Goal: Information Seeking & Learning: Learn about a topic

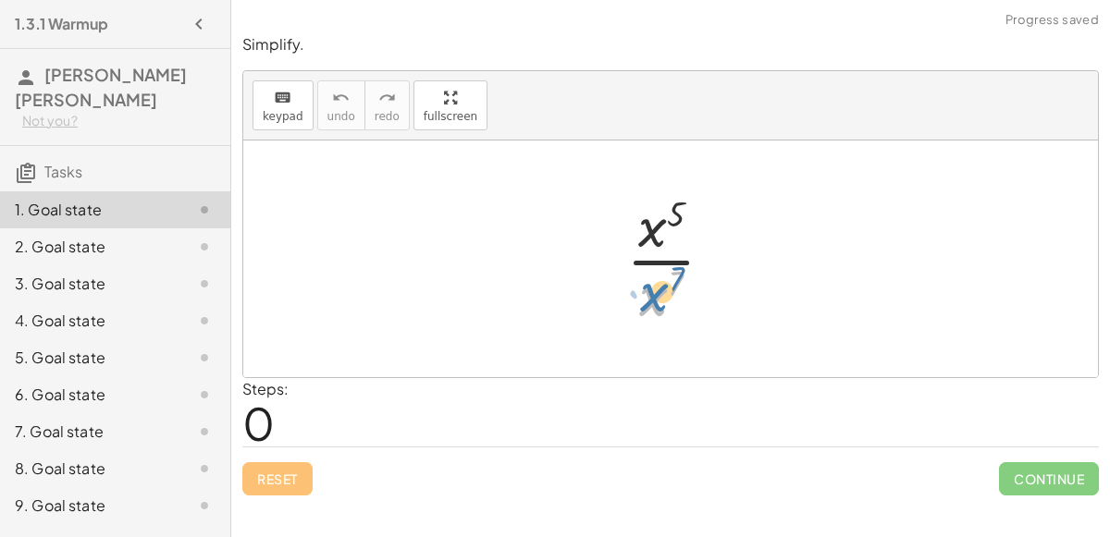
click at [654, 297] on div at bounding box center [677, 259] width 121 height 142
drag, startPoint x: 660, startPoint y: 223, endPoint x: 657, endPoint y: 272, distance: 49.2
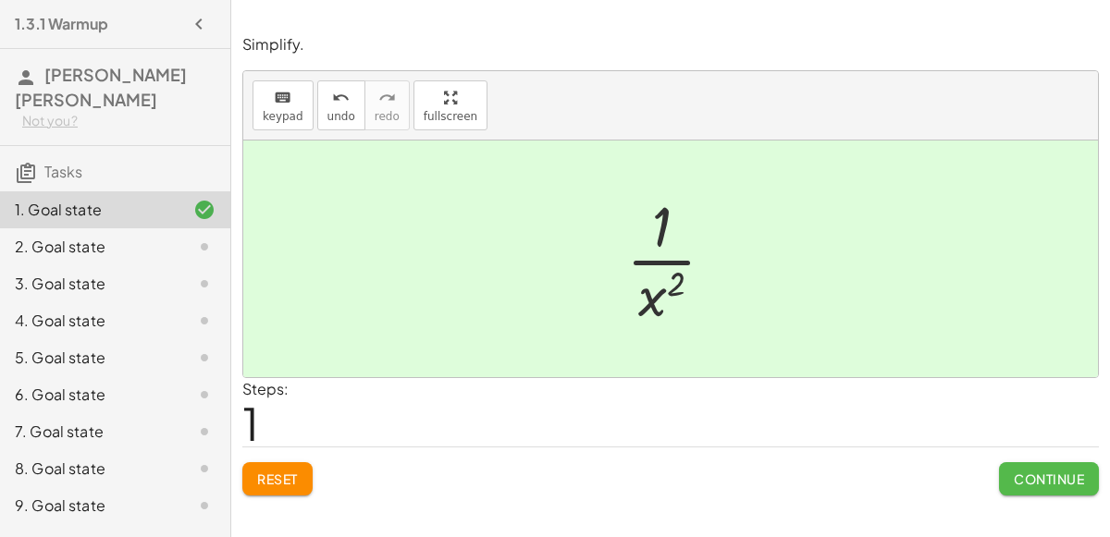
click at [1062, 485] on span "Continue" at bounding box center [1049, 479] width 70 height 17
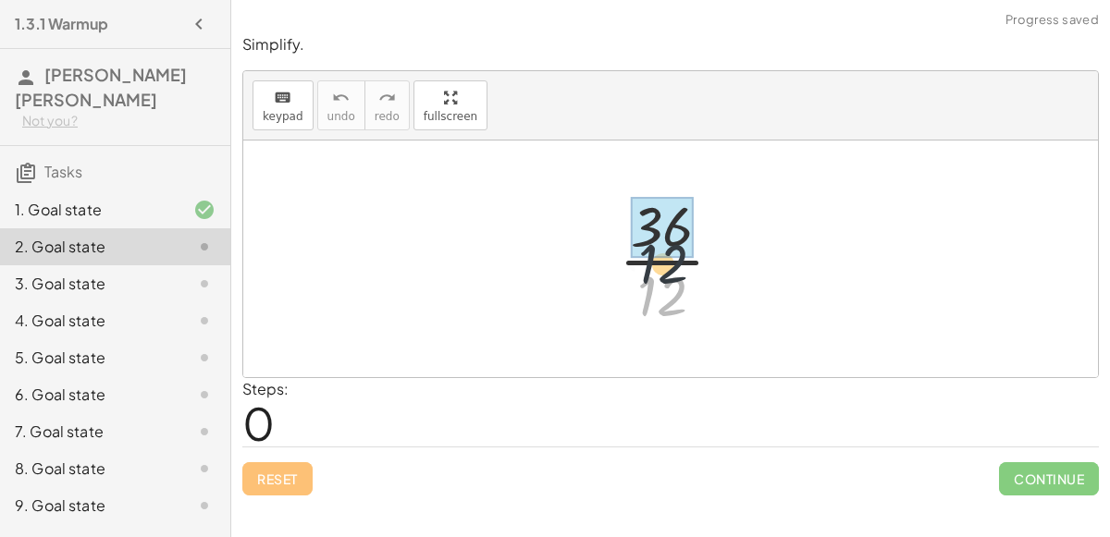
drag, startPoint x: 669, startPoint y: 289, endPoint x: 666, endPoint y: 245, distance: 44.5
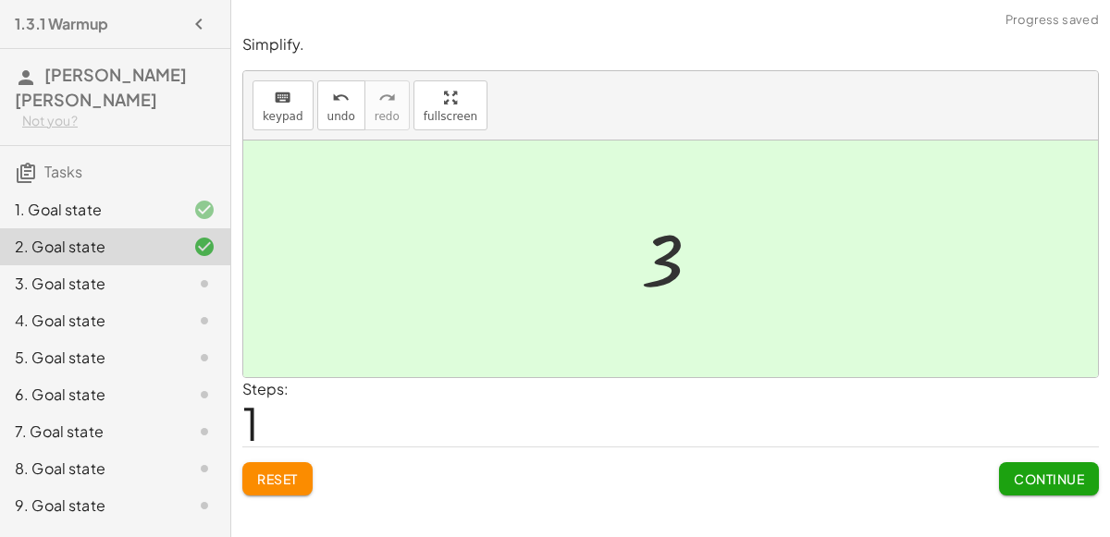
click at [1044, 474] on span "Continue" at bounding box center [1049, 479] width 70 height 17
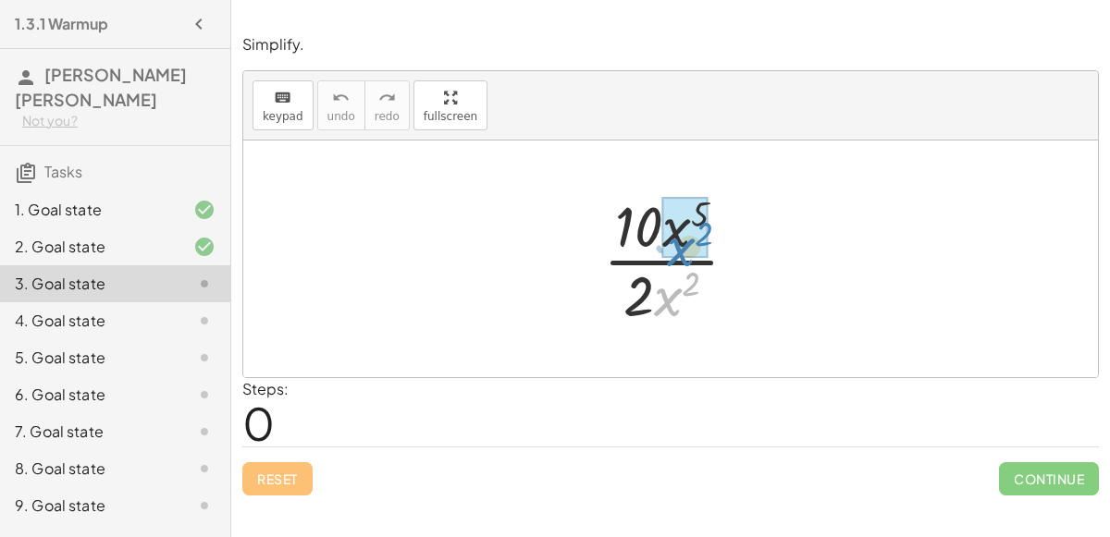
drag, startPoint x: 662, startPoint y: 298, endPoint x: 674, endPoint y: 247, distance: 52.3
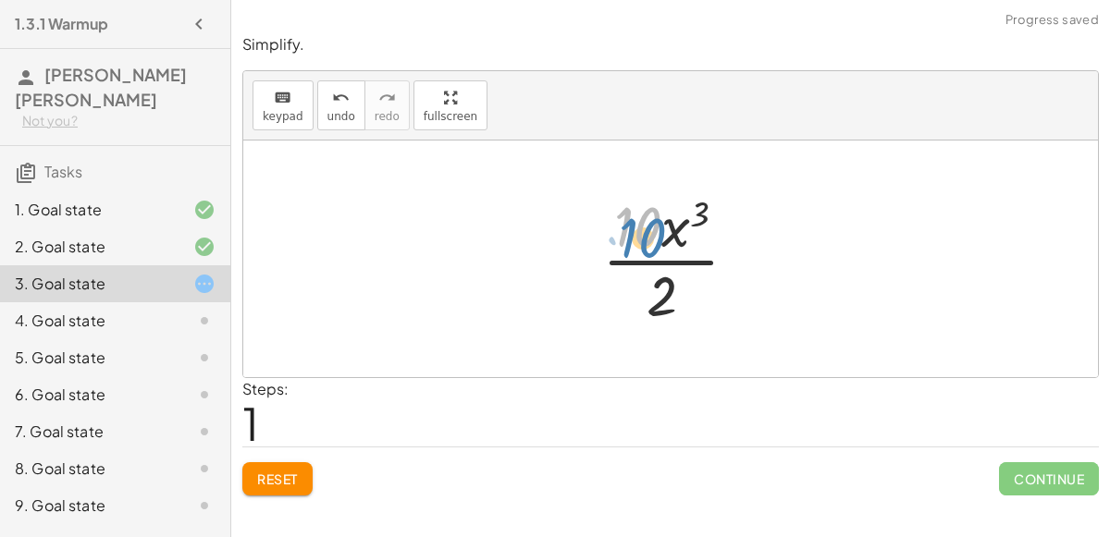
click at [643, 236] on div at bounding box center [677, 259] width 169 height 142
drag, startPoint x: 660, startPoint y: 280, endPoint x: 643, endPoint y: 227, distance: 56.4
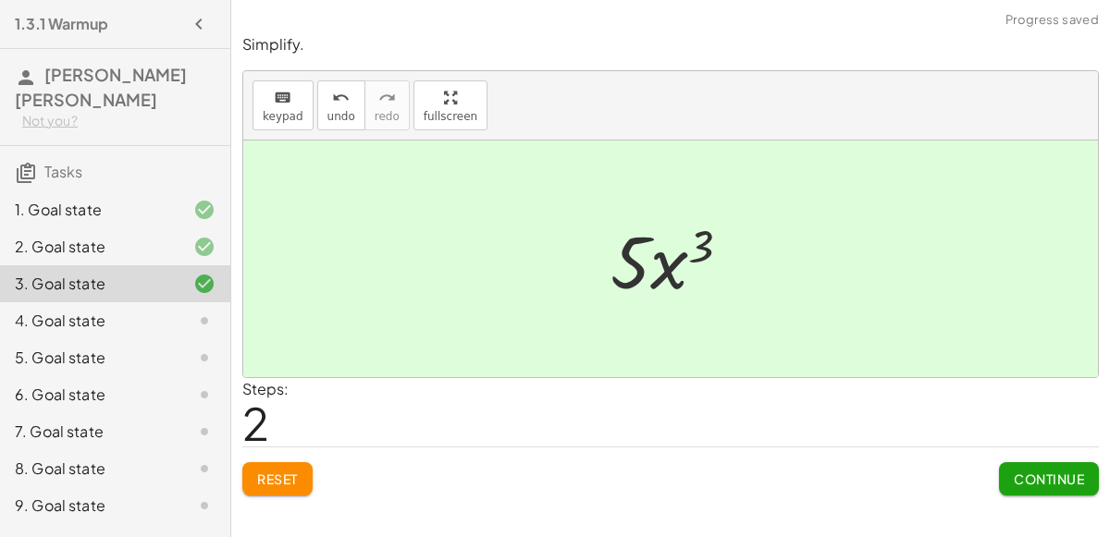
click at [1030, 488] on button "Continue" at bounding box center [1049, 478] width 100 height 33
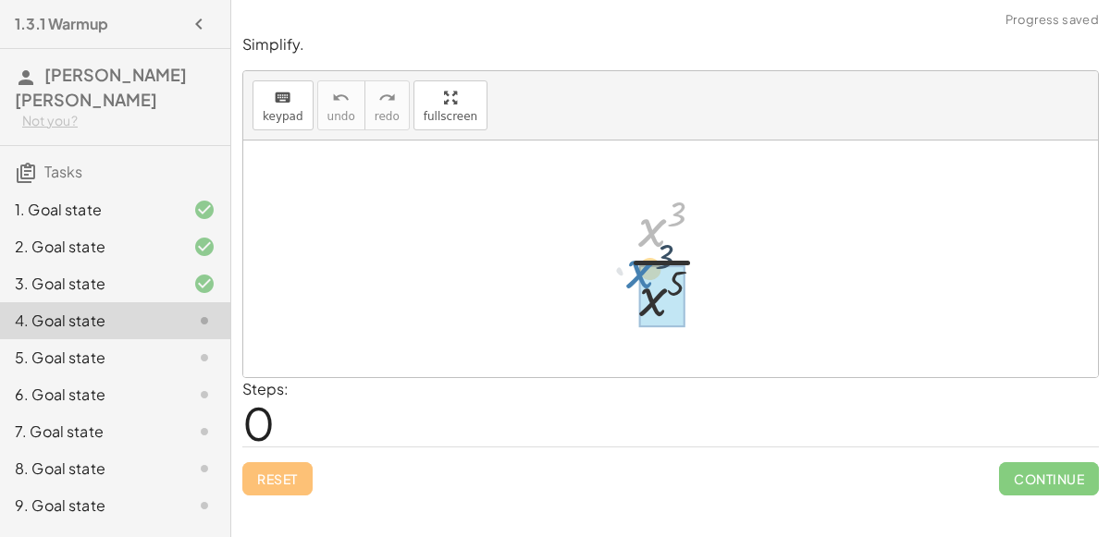
drag, startPoint x: 661, startPoint y: 224, endPoint x: 647, endPoint y: 268, distance: 46.5
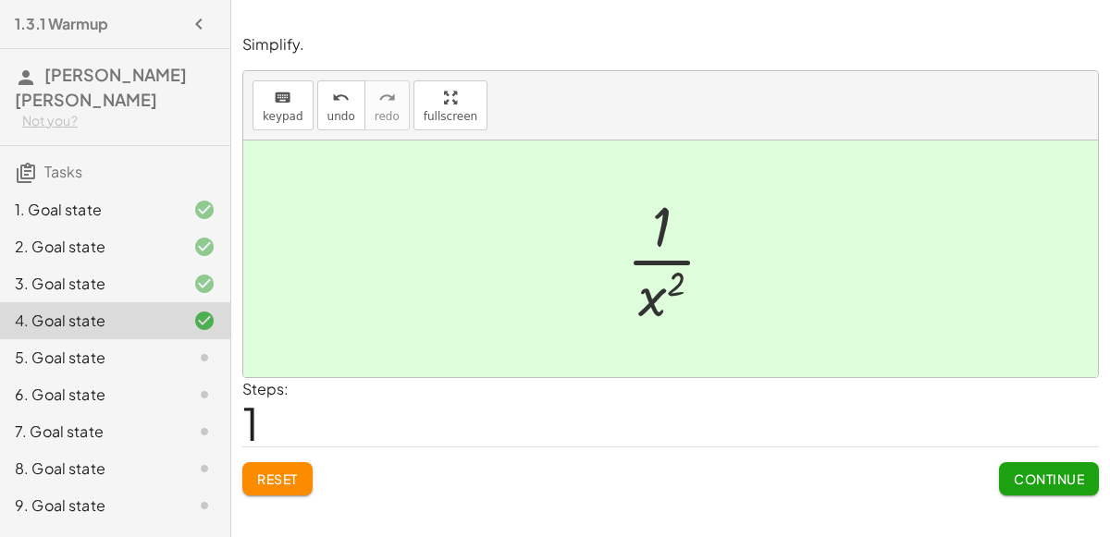
click at [1067, 466] on button "Continue" at bounding box center [1049, 478] width 100 height 33
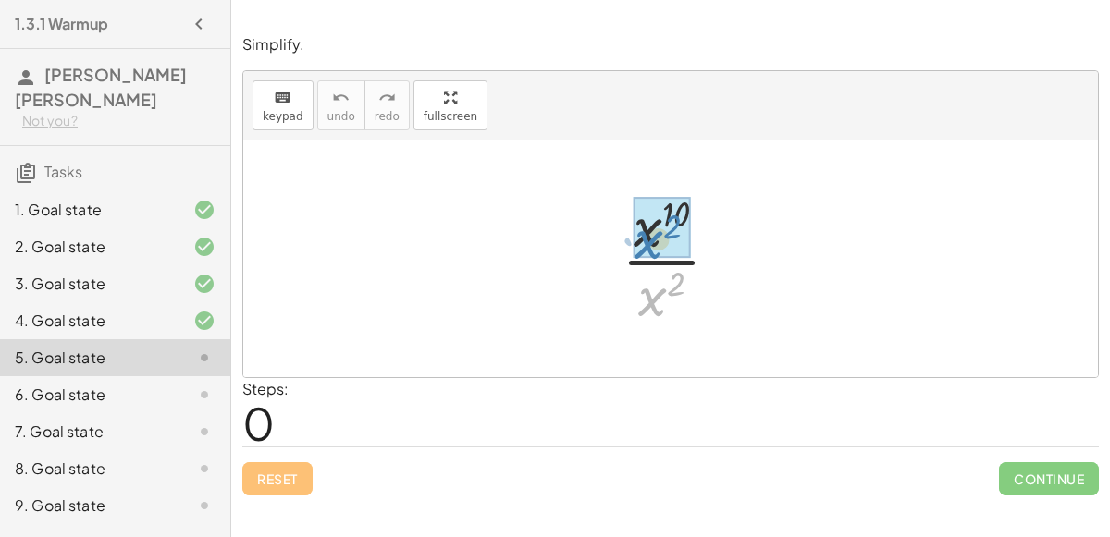
drag, startPoint x: 659, startPoint y: 307, endPoint x: 655, endPoint y: 250, distance: 57.5
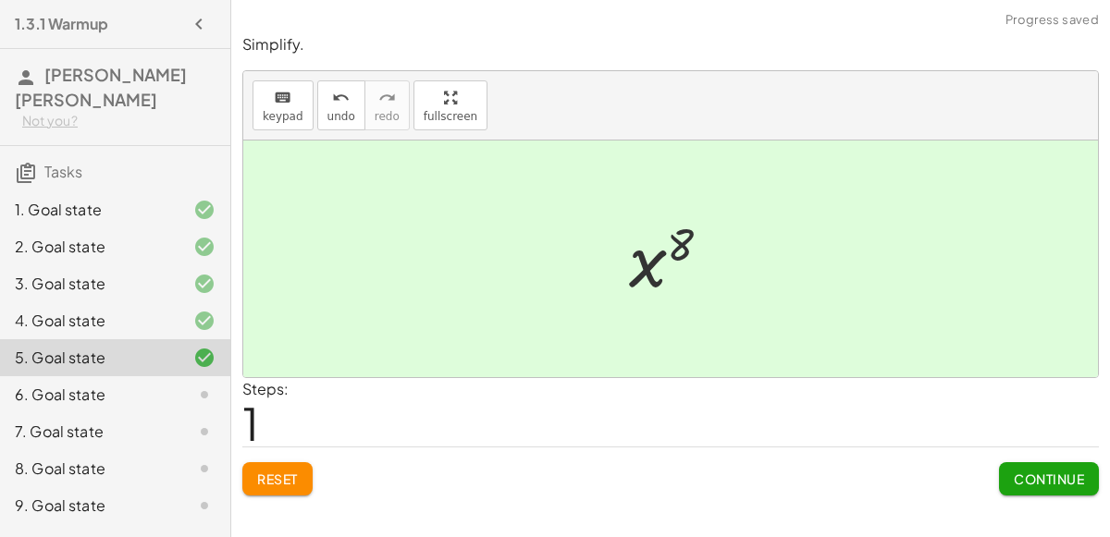
click at [1019, 477] on span "Continue" at bounding box center [1049, 479] width 70 height 17
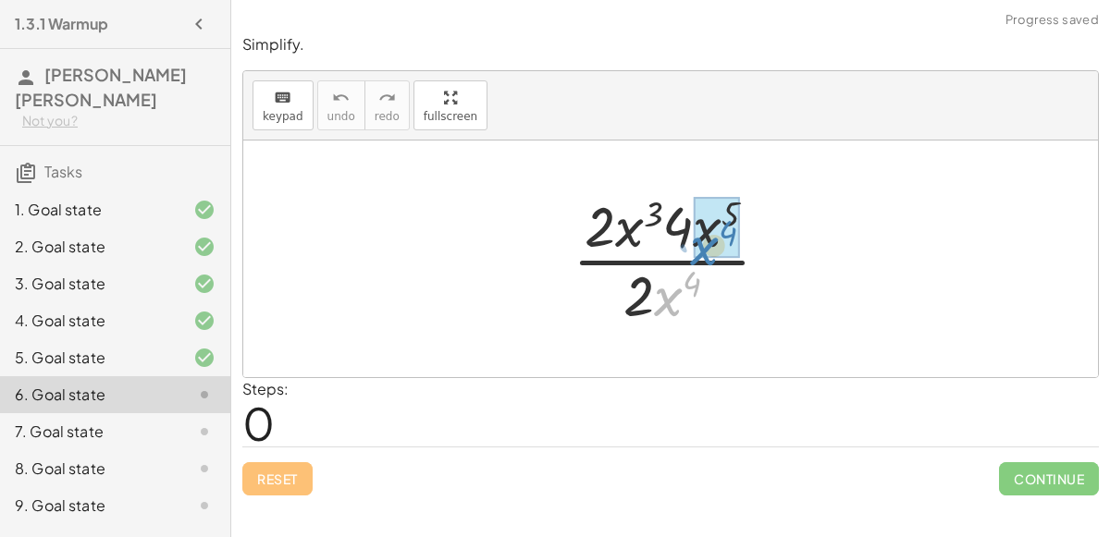
drag, startPoint x: 656, startPoint y: 297, endPoint x: 691, endPoint y: 239, distance: 68.0
click at [691, 239] on div at bounding box center [678, 259] width 230 height 142
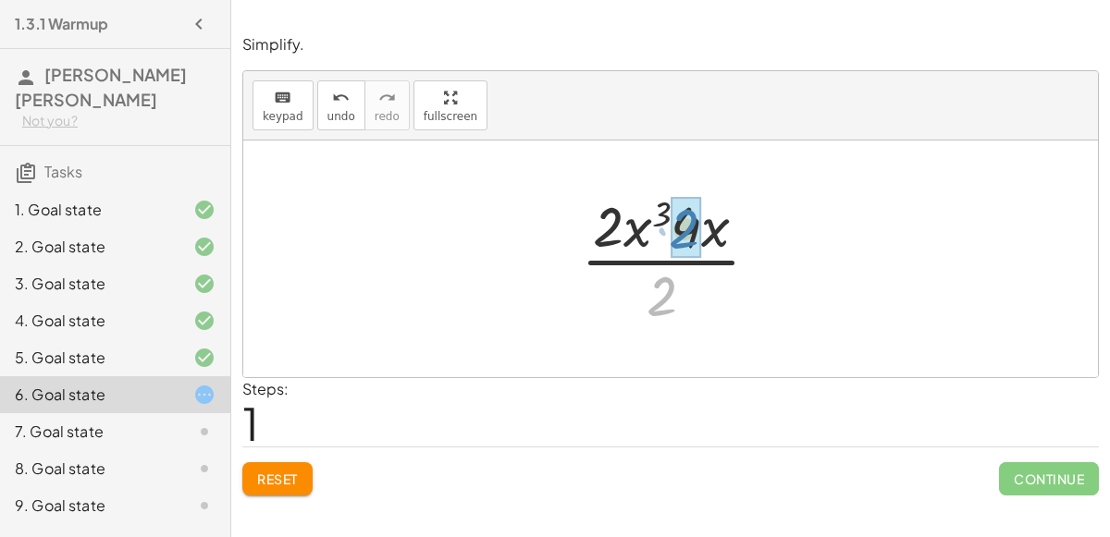
drag, startPoint x: 662, startPoint y: 293, endPoint x: 690, endPoint y: 224, distance: 74.7
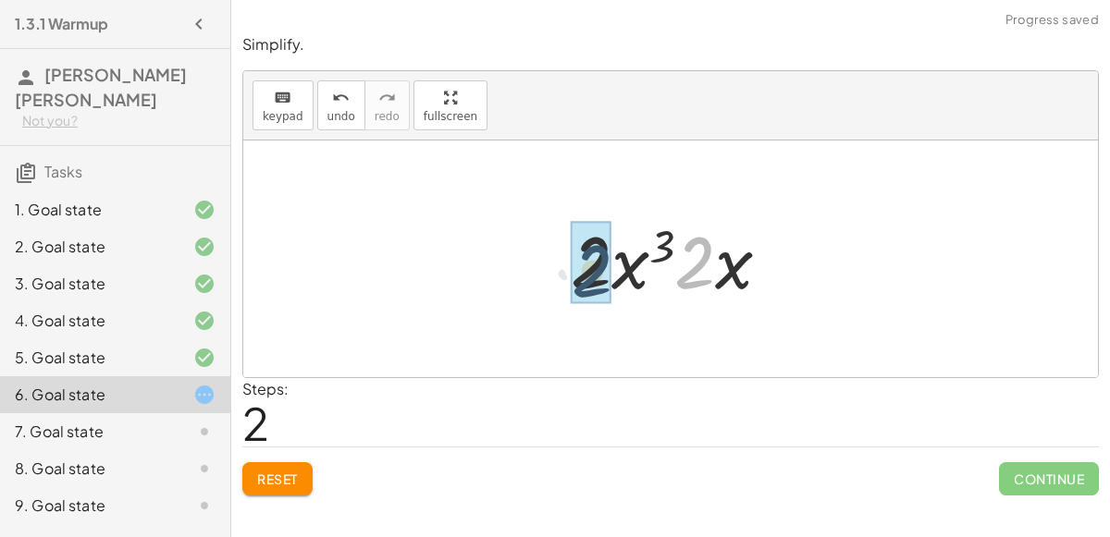
drag, startPoint x: 690, startPoint y: 266, endPoint x: 585, endPoint y: 272, distance: 105.6
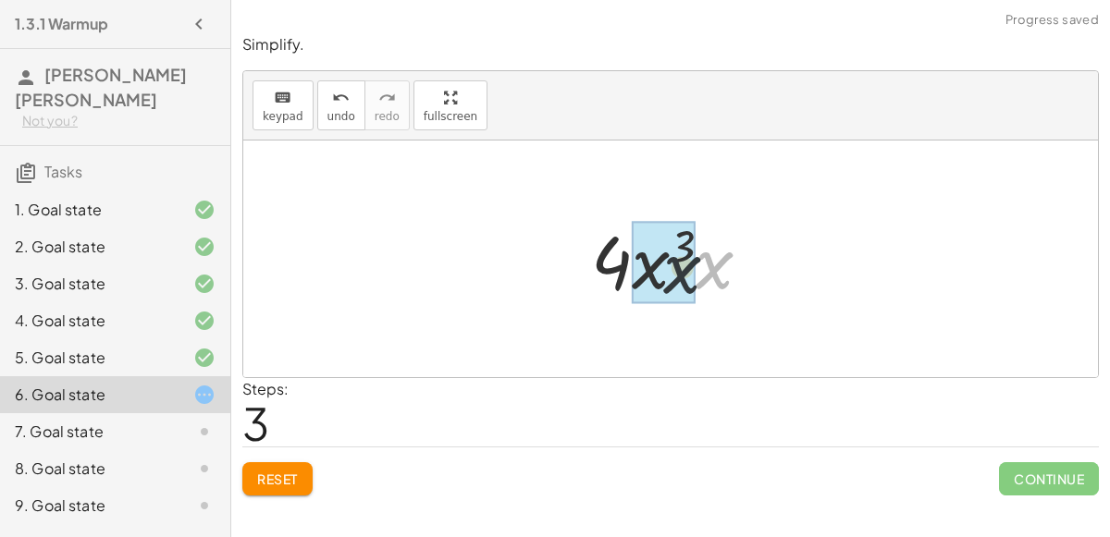
drag, startPoint x: 722, startPoint y: 273, endPoint x: 653, endPoint y: 268, distance: 69.5
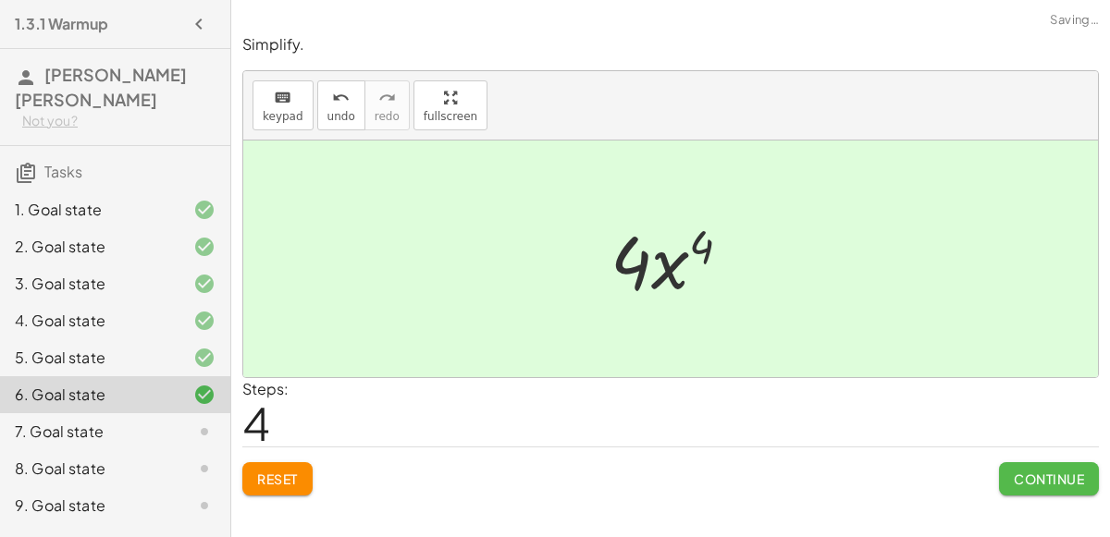
click at [1025, 474] on span "Continue" at bounding box center [1049, 479] width 70 height 17
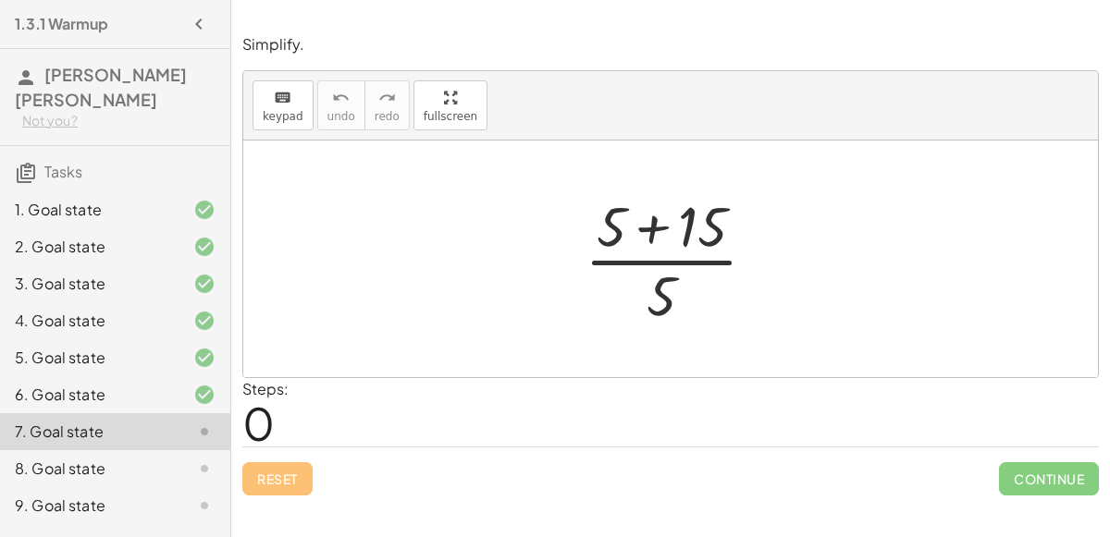
click at [643, 233] on div at bounding box center [677, 259] width 205 height 142
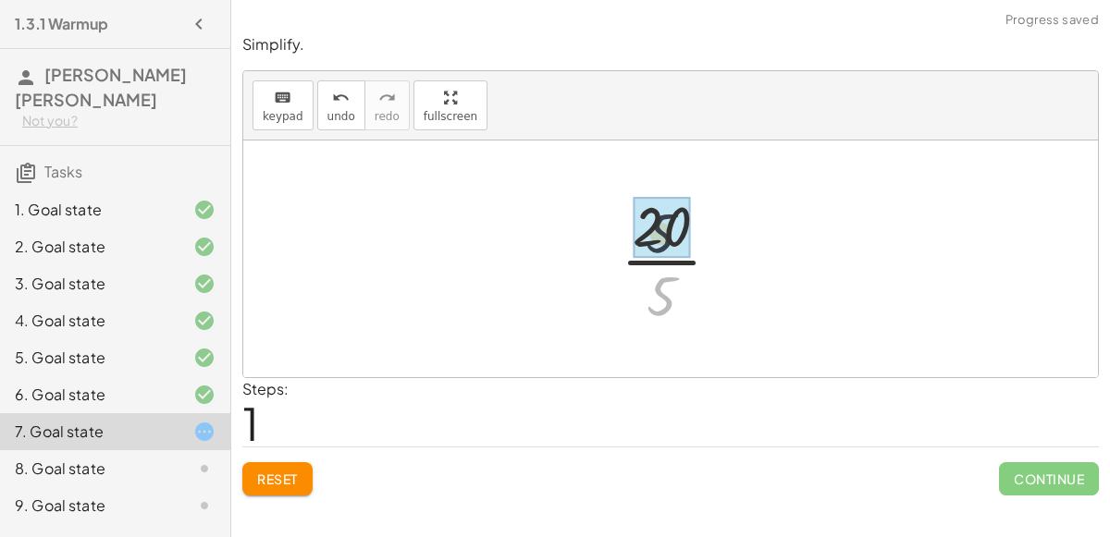
drag, startPoint x: 665, startPoint y: 285, endPoint x: 663, endPoint y: 216, distance: 68.5
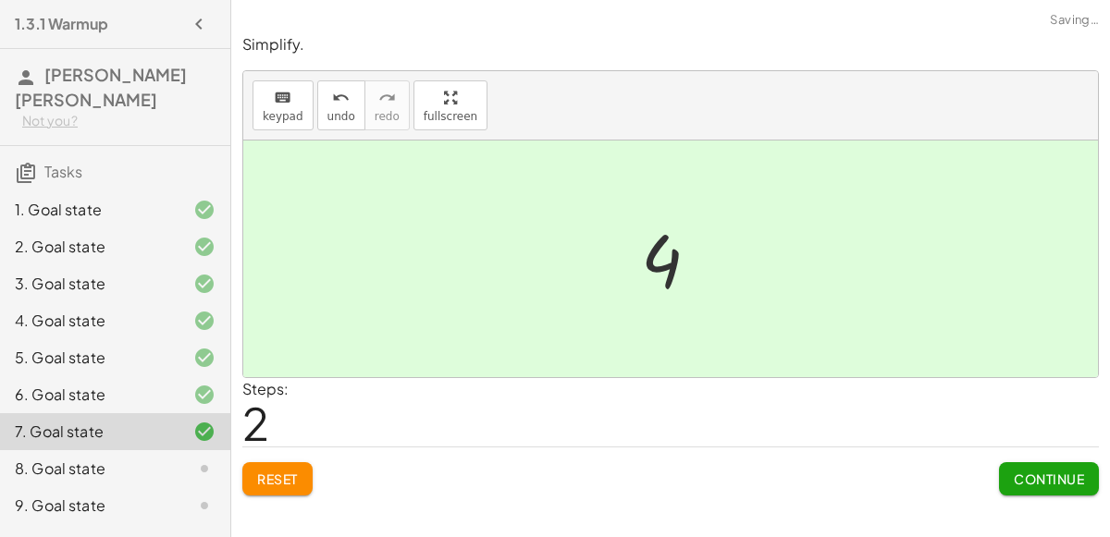
click at [1007, 476] on button "Continue" at bounding box center [1049, 478] width 100 height 33
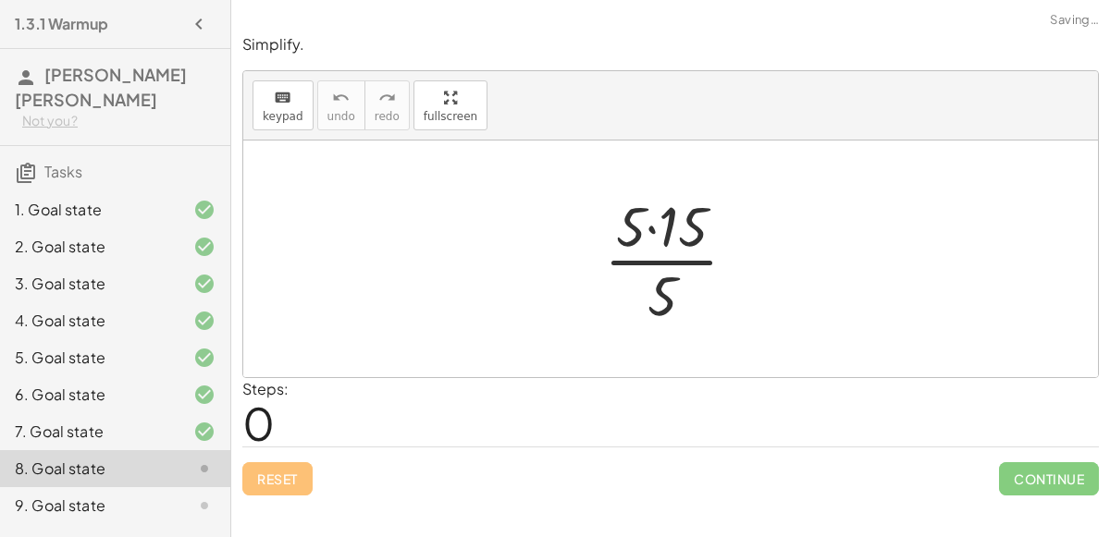
click at [657, 231] on div at bounding box center [678, 259] width 166 height 142
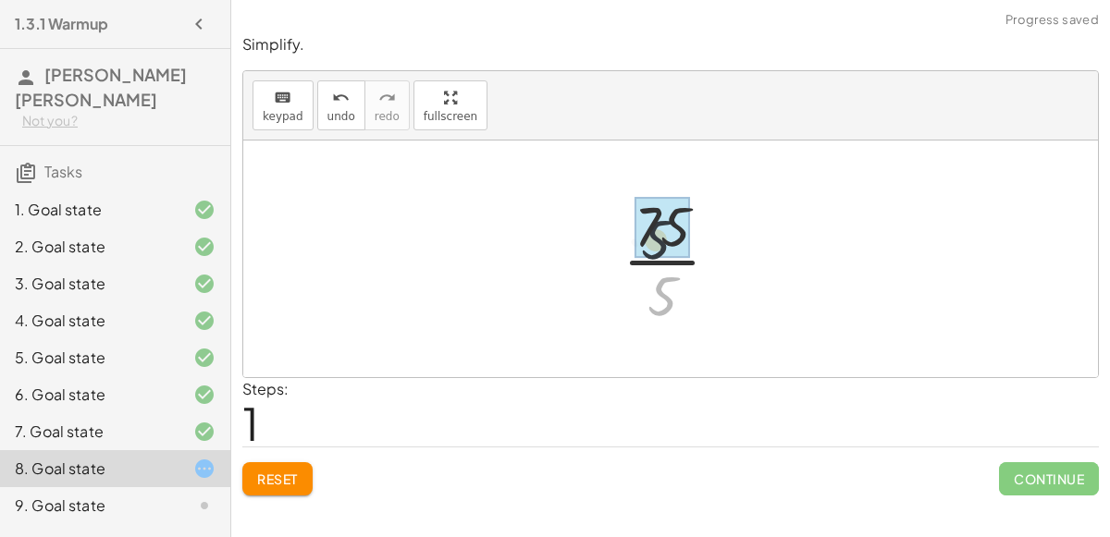
drag, startPoint x: 662, startPoint y: 301, endPoint x: 658, endPoint y: 220, distance: 80.6
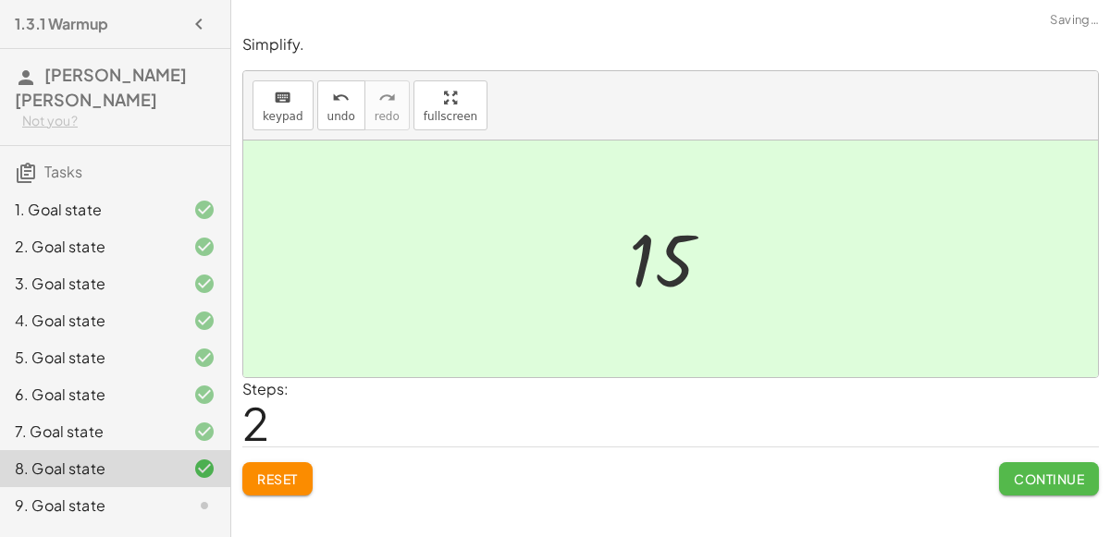
click at [1016, 465] on button "Continue" at bounding box center [1049, 478] width 100 height 33
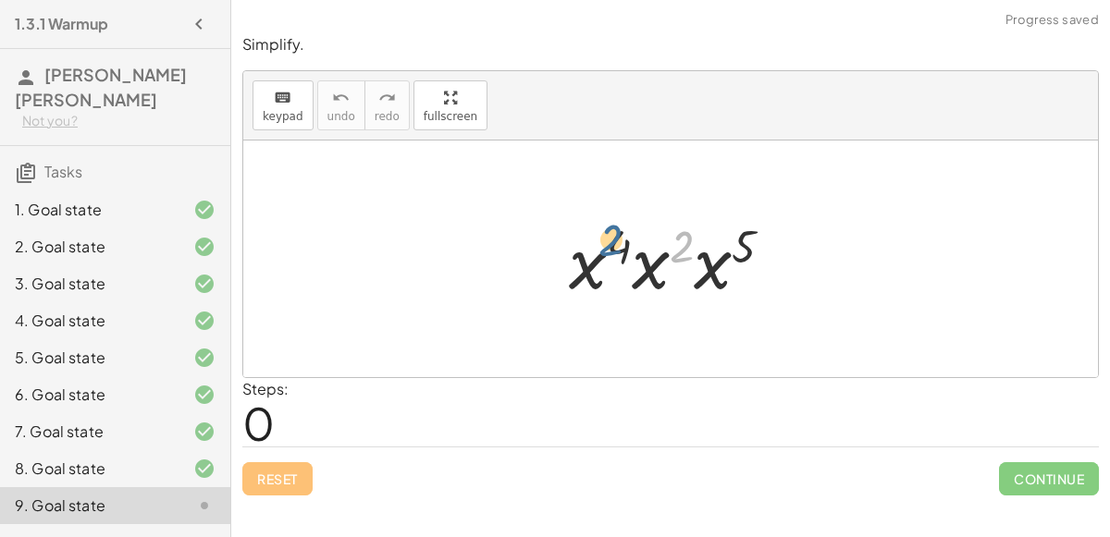
drag, startPoint x: 683, startPoint y: 245, endPoint x: 618, endPoint y: 241, distance: 65.8
click at [618, 241] on div at bounding box center [679, 259] width 238 height 95
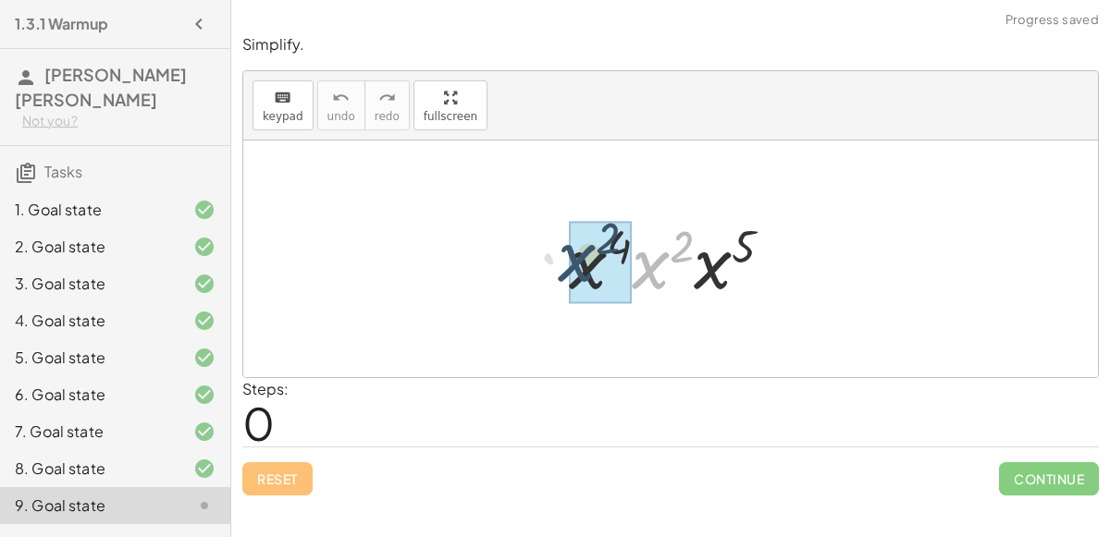
drag, startPoint x: 649, startPoint y: 274, endPoint x: 576, endPoint y: 266, distance: 73.4
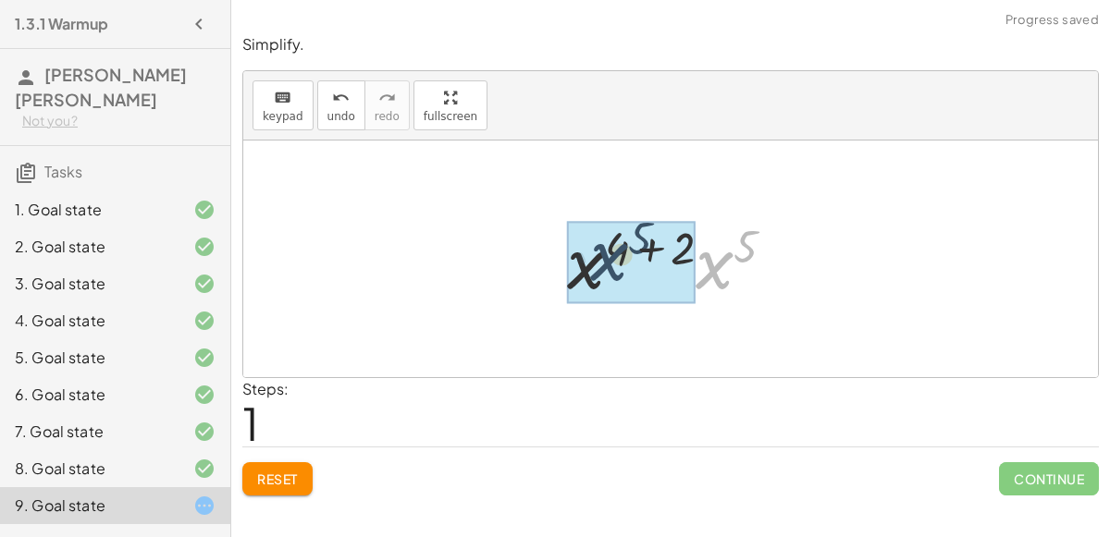
drag, startPoint x: 712, startPoint y: 281, endPoint x: 606, endPoint y: 275, distance: 106.6
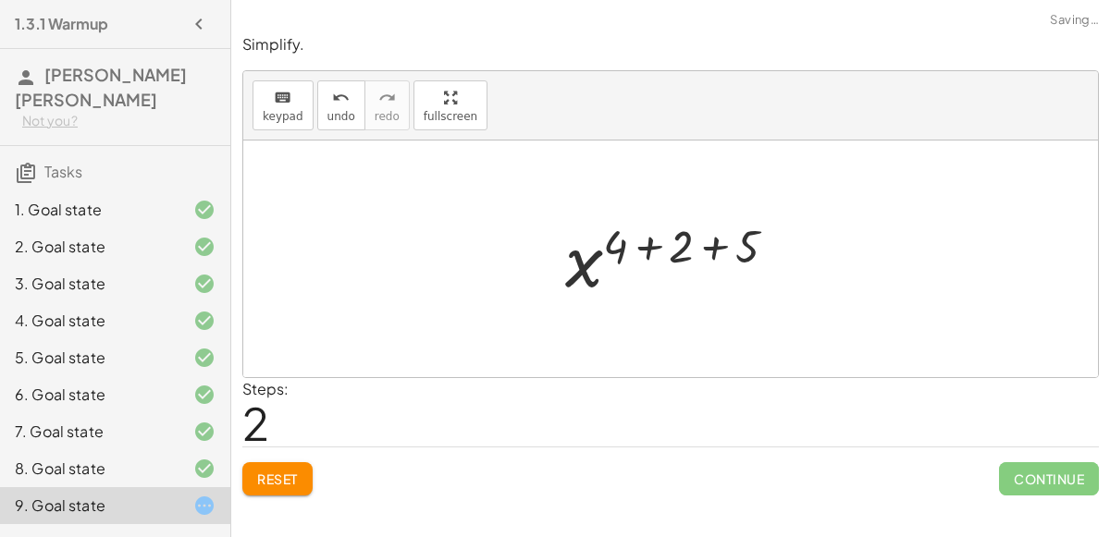
click at [642, 244] on div at bounding box center [678, 260] width 244 height 92
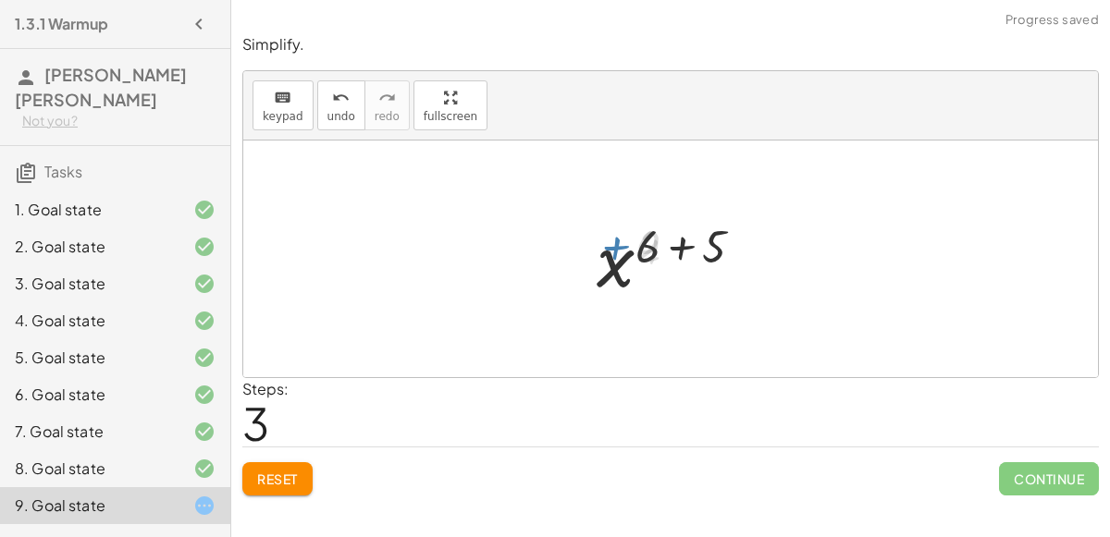
click at [678, 244] on div at bounding box center [677, 260] width 179 height 92
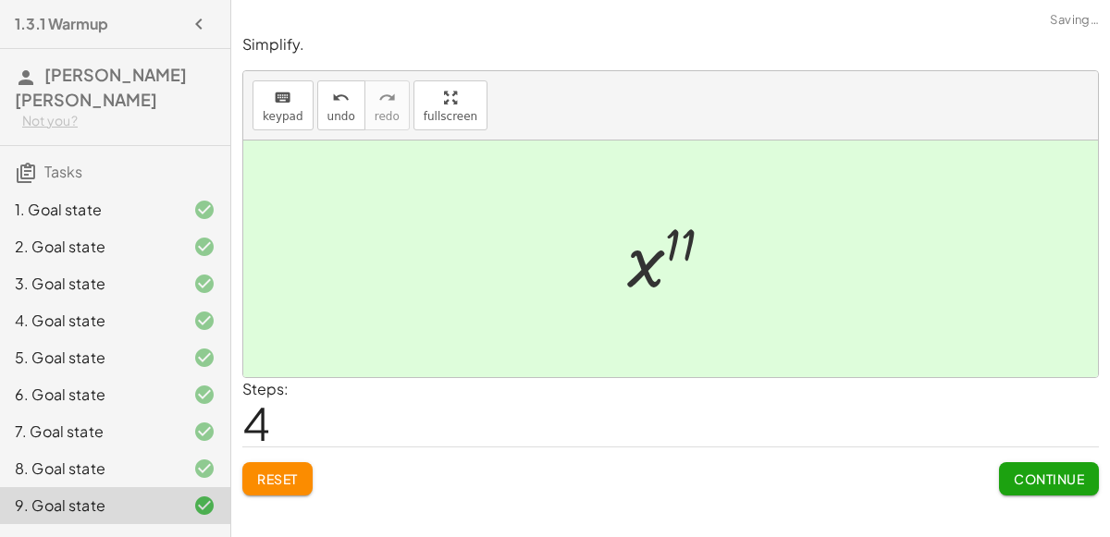
click at [1039, 477] on span "Continue" at bounding box center [1049, 479] width 70 height 17
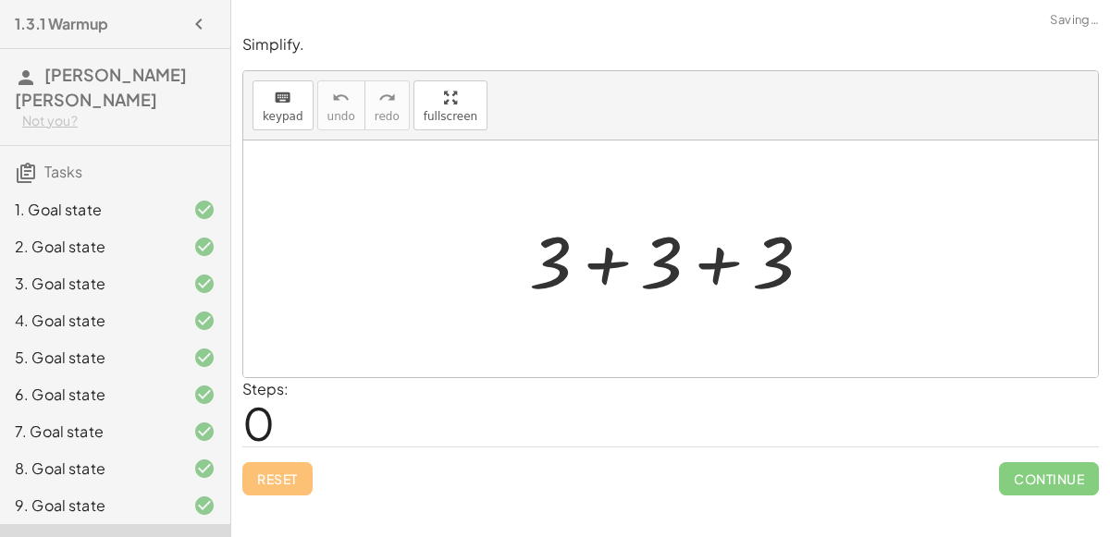
click at [603, 257] on div at bounding box center [677, 259] width 315 height 95
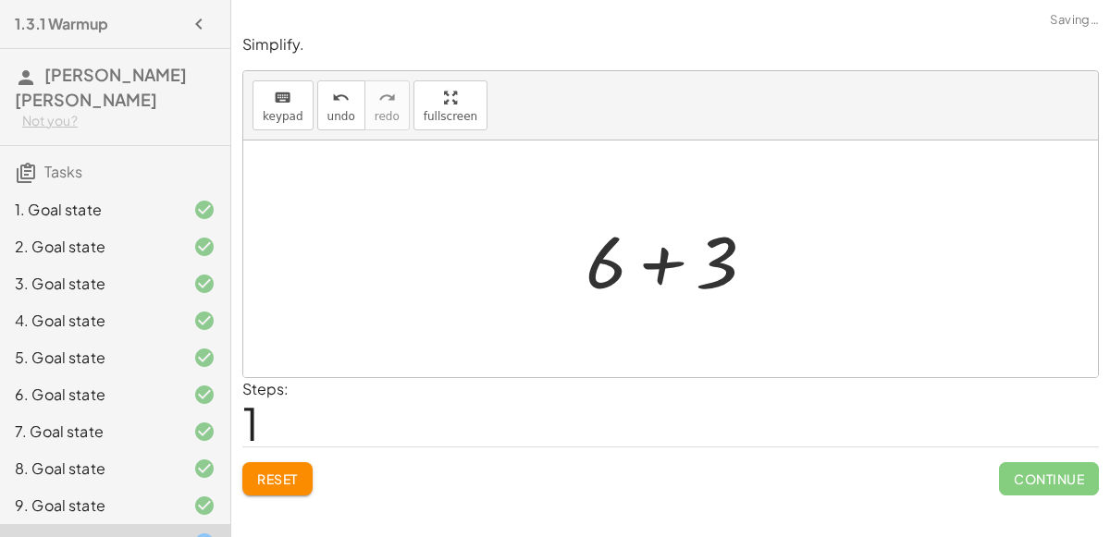
click at [675, 269] on div at bounding box center [677, 259] width 203 height 95
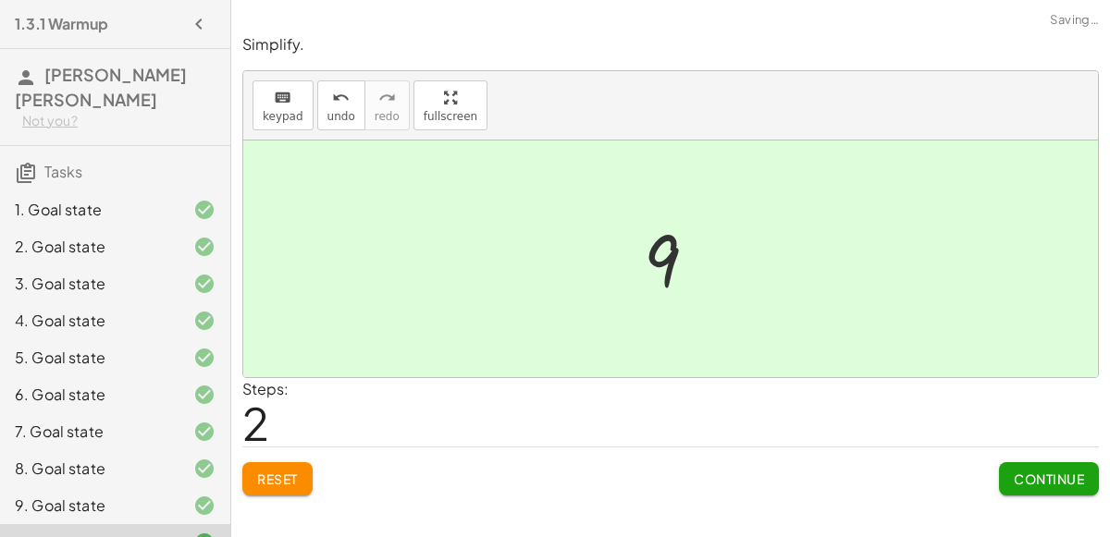
click at [1070, 468] on button "Continue" at bounding box center [1049, 478] width 100 height 33
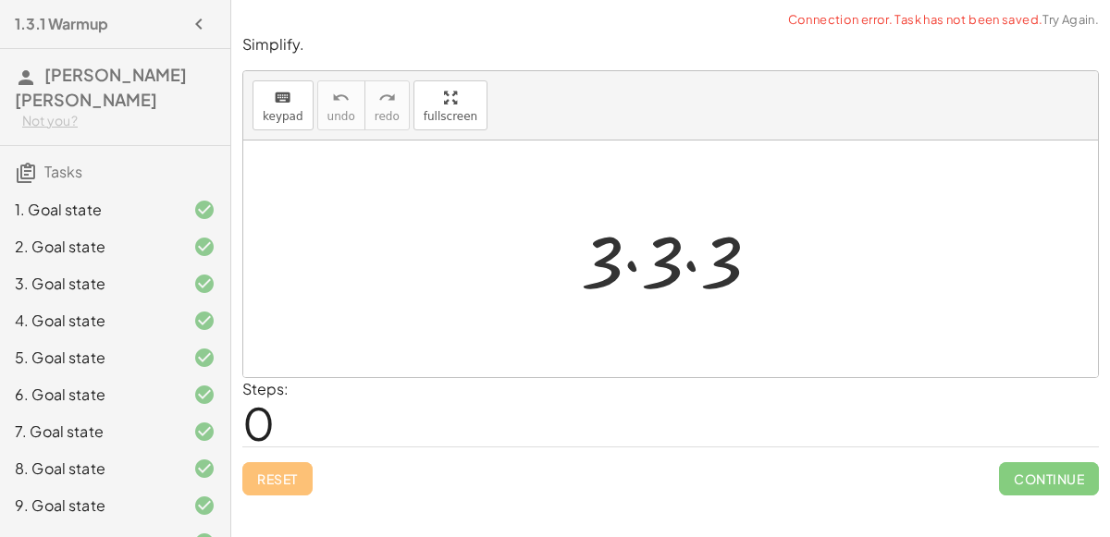
click at [628, 265] on div at bounding box center [678, 259] width 213 height 95
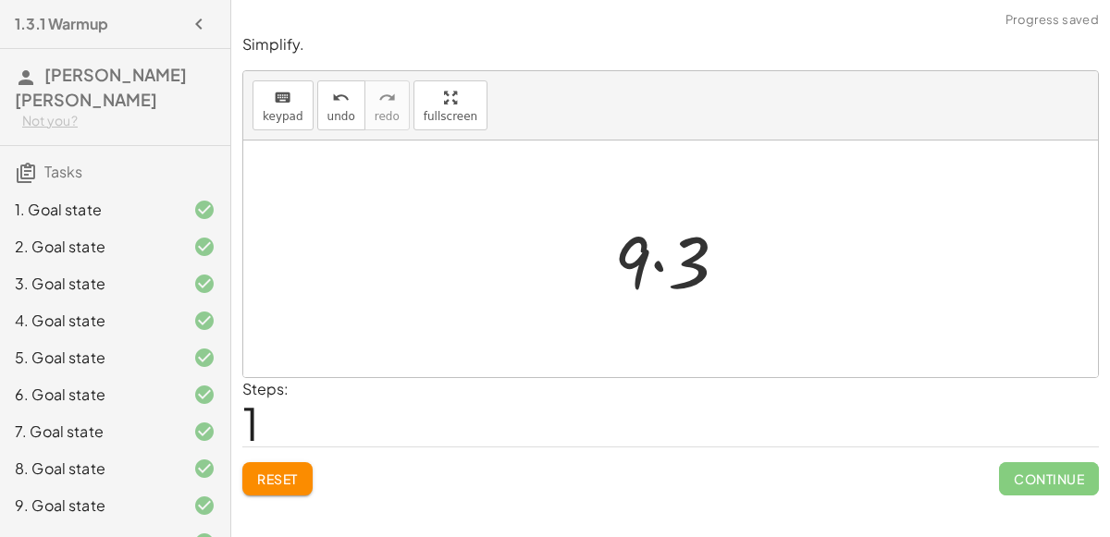
click at [661, 265] on div at bounding box center [678, 259] width 147 height 95
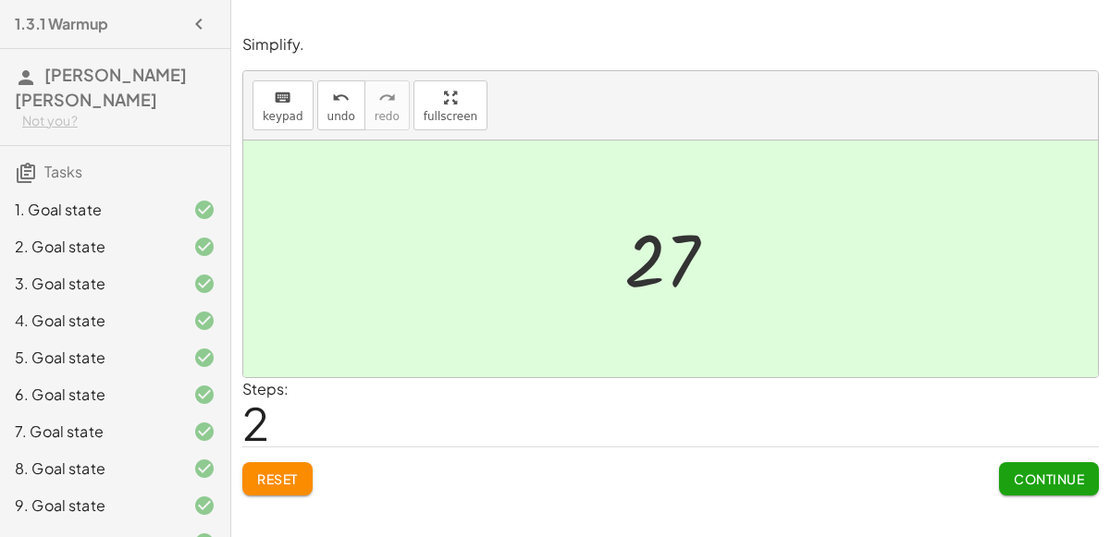
click at [1018, 481] on span "Continue" at bounding box center [1049, 479] width 70 height 17
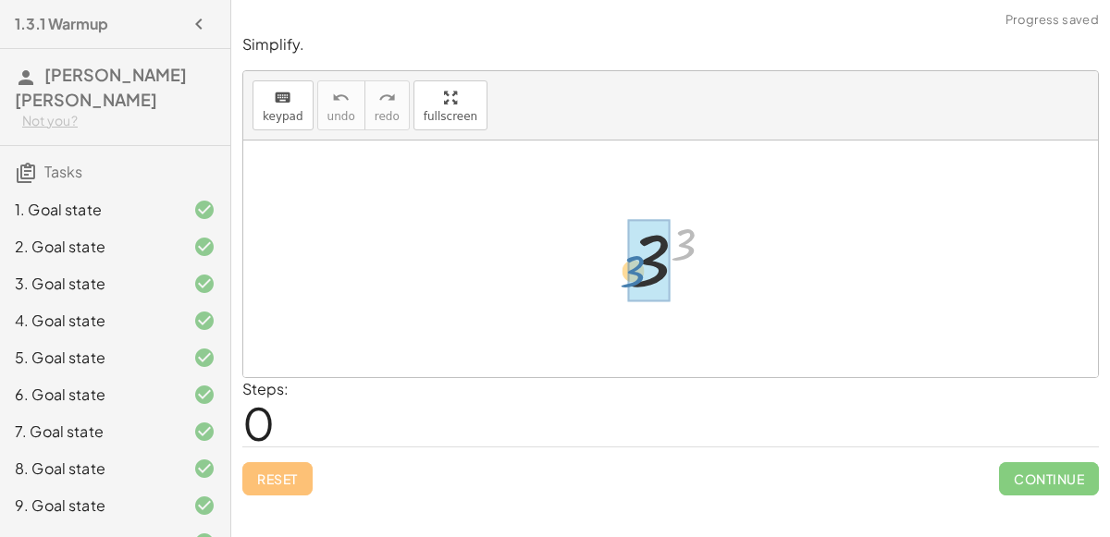
drag, startPoint x: 683, startPoint y: 228, endPoint x: 640, endPoint y: 252, distance: 48.4
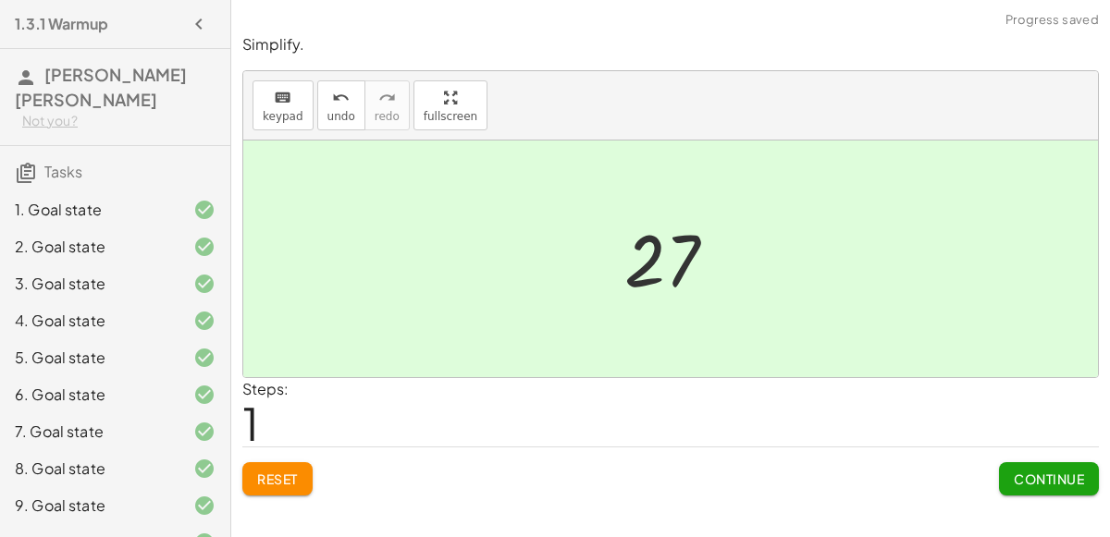
click at [1041, 462] on button "Continue" at bounding box center [1049, 478] width 100 height 33
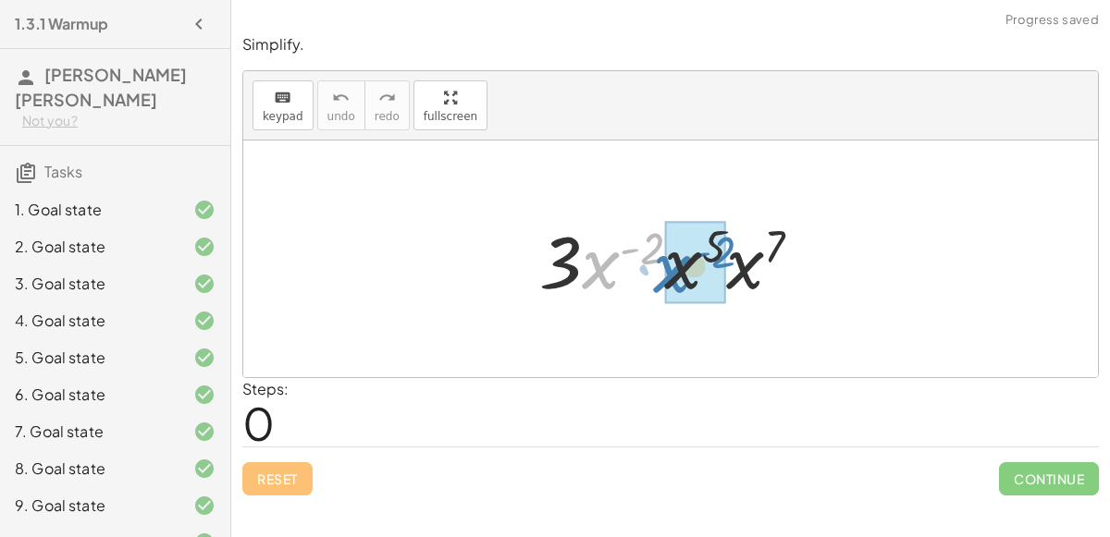
drag, startPoint x: 600, startPoint y: 267, endPoint x: 673, endPoint y: 270, distance: 73.1
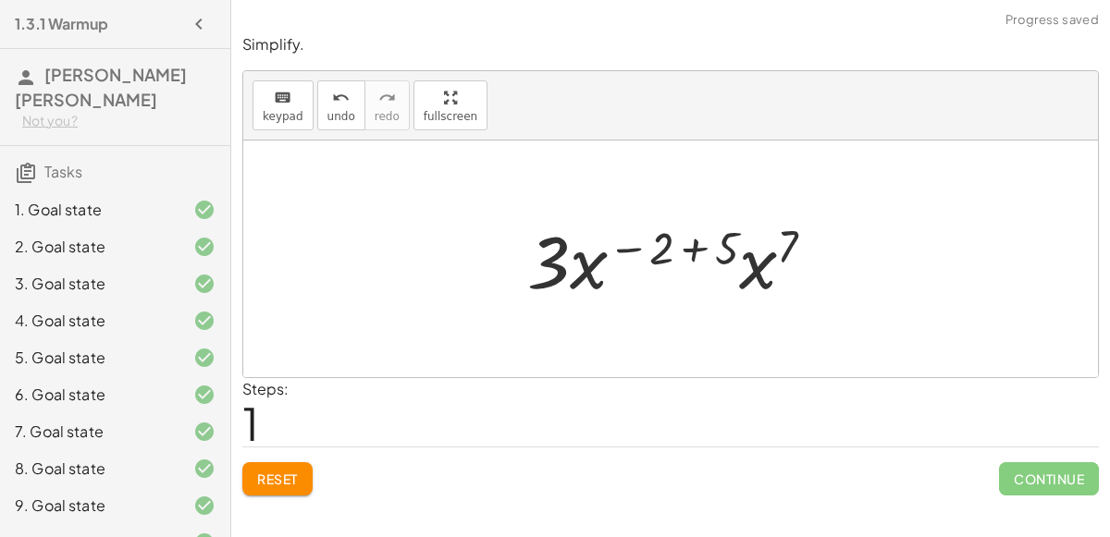
click at [691, 232] on div at bounding box center [678, 259] width 321 height 95
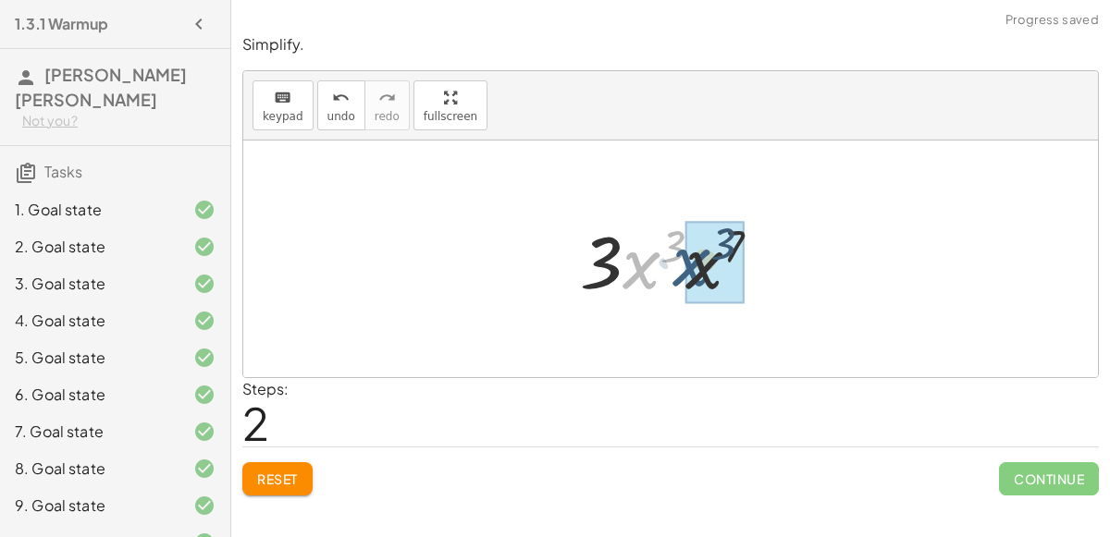
drag, startPoint x: 640, startPoint y: 266, endPoint x: 689, endPoint y: 264, distance: 49.1
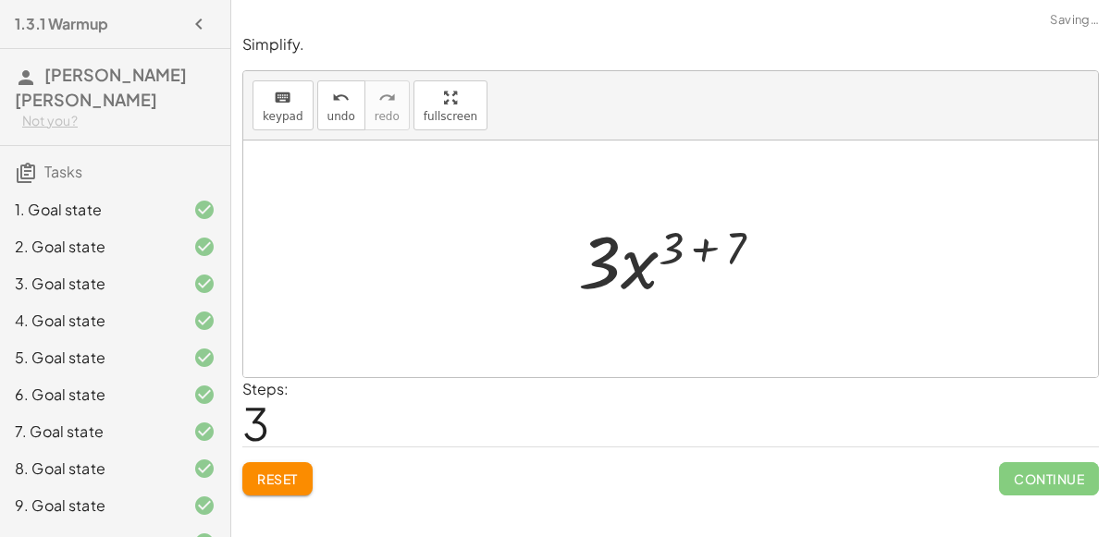
click at [691, 252] on div at bounding box center [678, 259] width 218 height 95
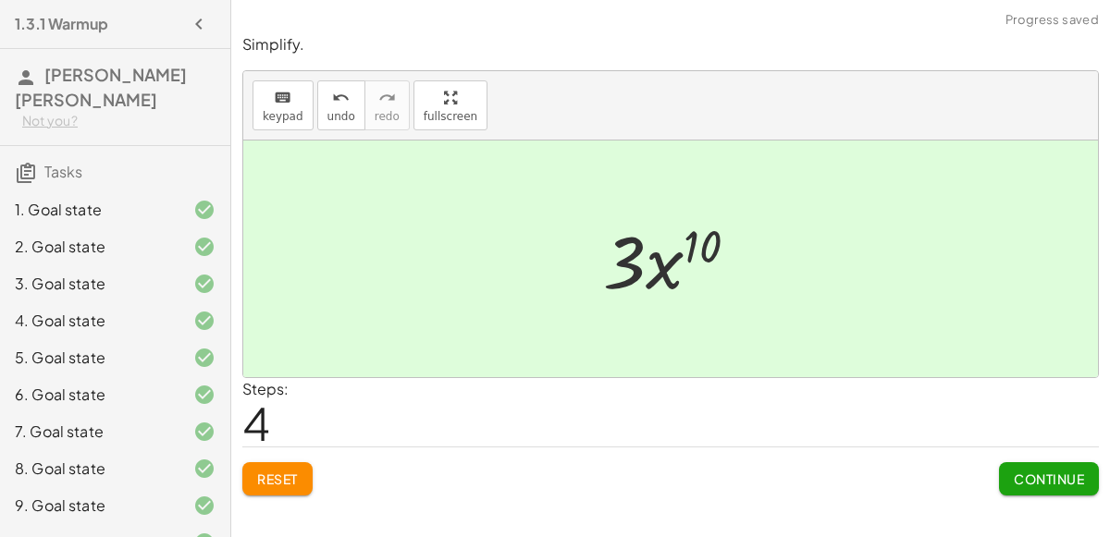
click at [1061, 483] on span "Continue" at bounding box center [1049, 479] width 70 height 17
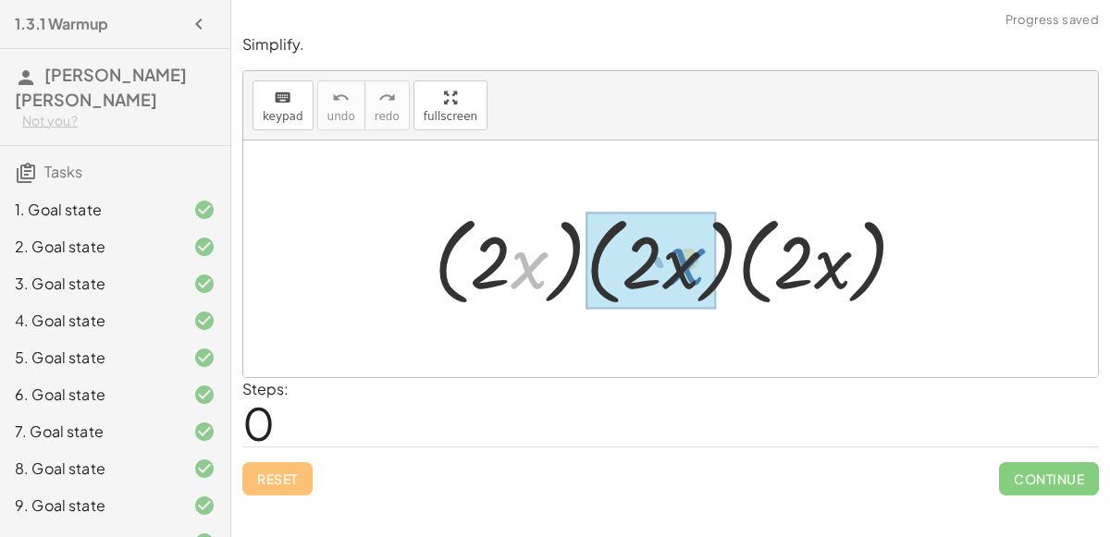
drag, startPoint x: 511, startPoint y: 260, endPoint x: 683, endPoint y: 254, distance: 172.1
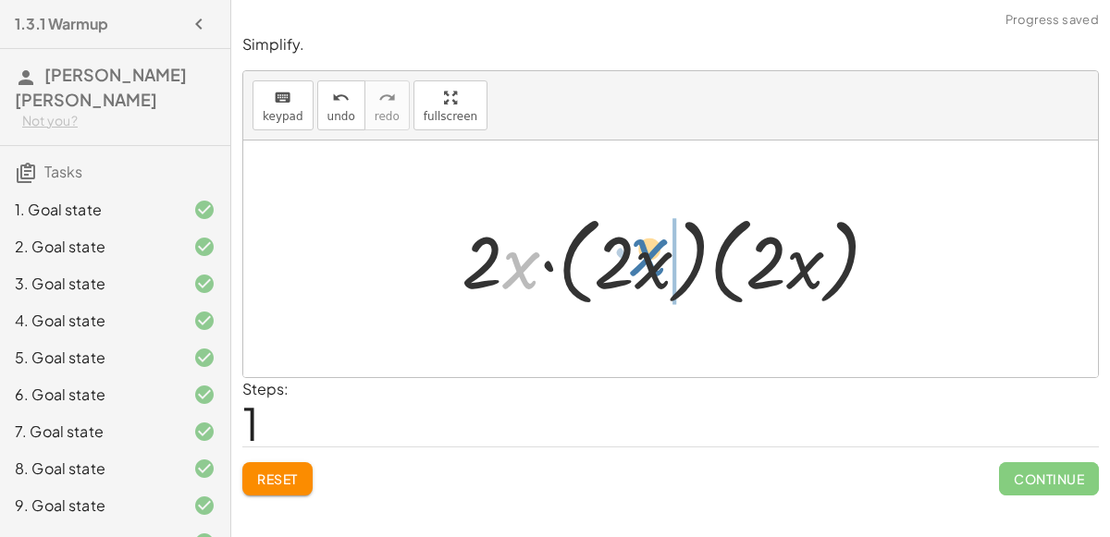
drag, startPoint x: 517, startPoint y: 269, endPoint x: 648, endPoint y: 256, distance: 132.0
click at [648, 256] on div at bounding box center [677, 259] width 450 height 106
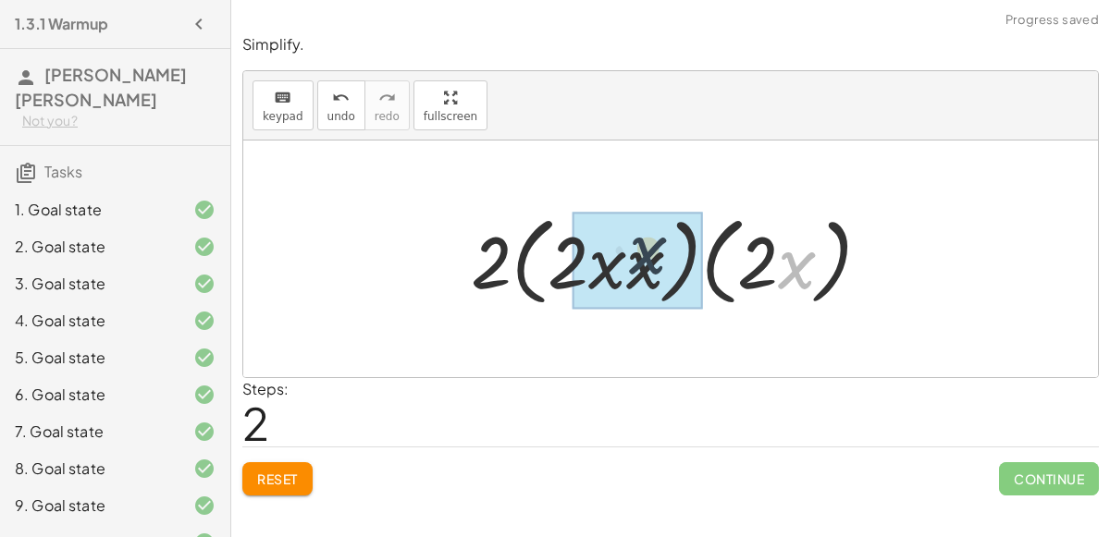
drag, startPoint x: 794, startPoint y: 266, endPoint x: 645, endPoint y: 252, distance: 150.6
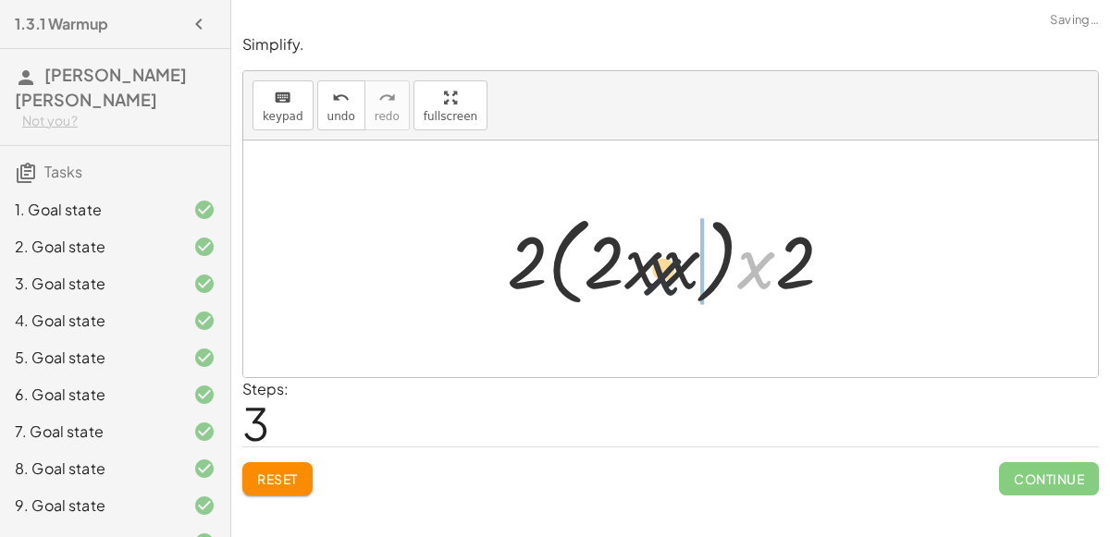
drag, startPoint x: 749, startPoint y: 260, endPoint x: 640, endPoint y: 264, distance: 109.2
click at [640, 264] on div at bounding box center [678, 259] width 360 height 106
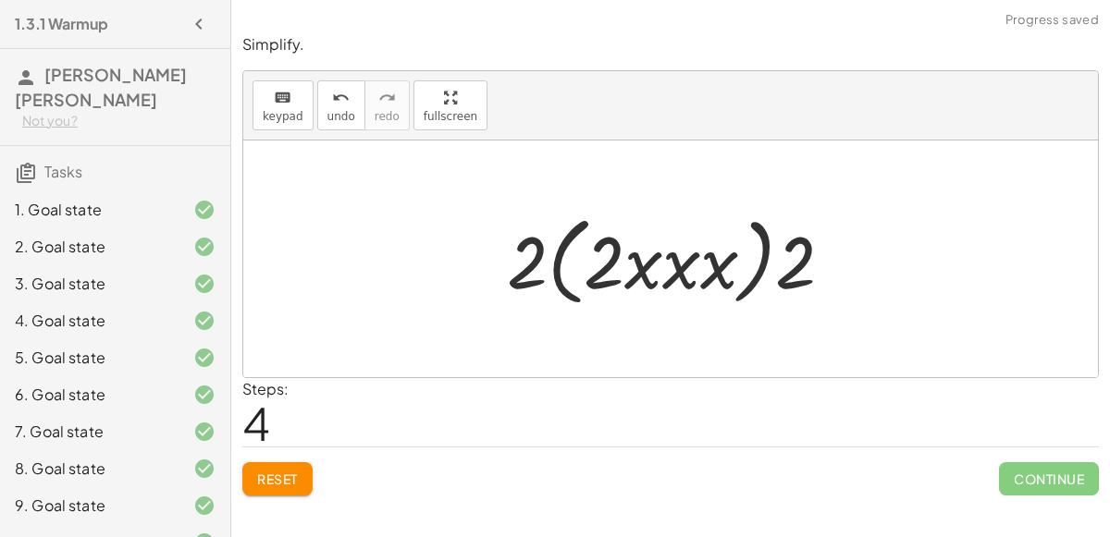
click at [640, 264] on div at bounding box center [678, 259] width 360 height 106
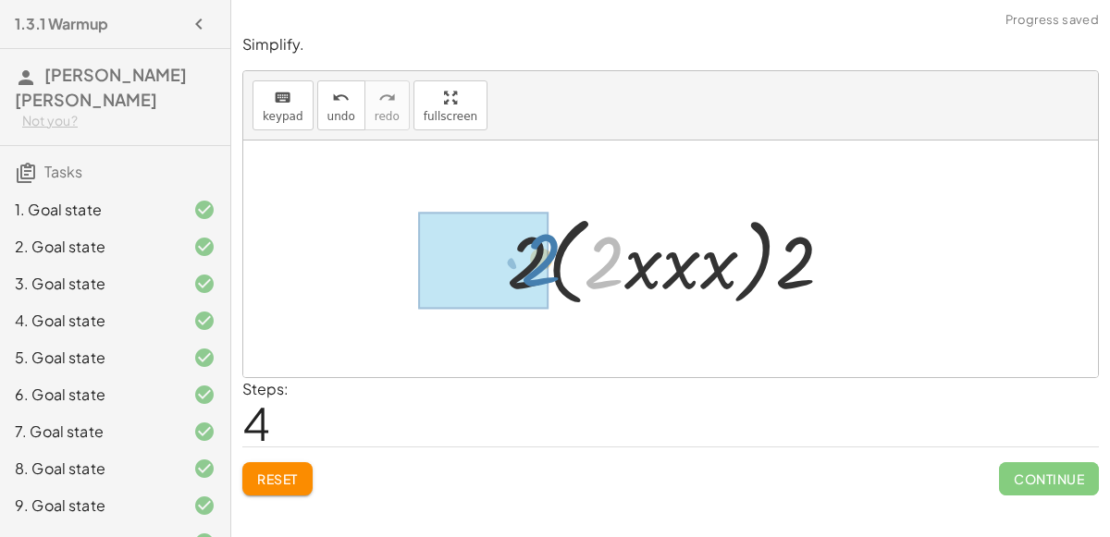
drag, startPoint x: 604, startPoint y: 262, endPoint x: 539, endPoint y: 257, distance: 64.9
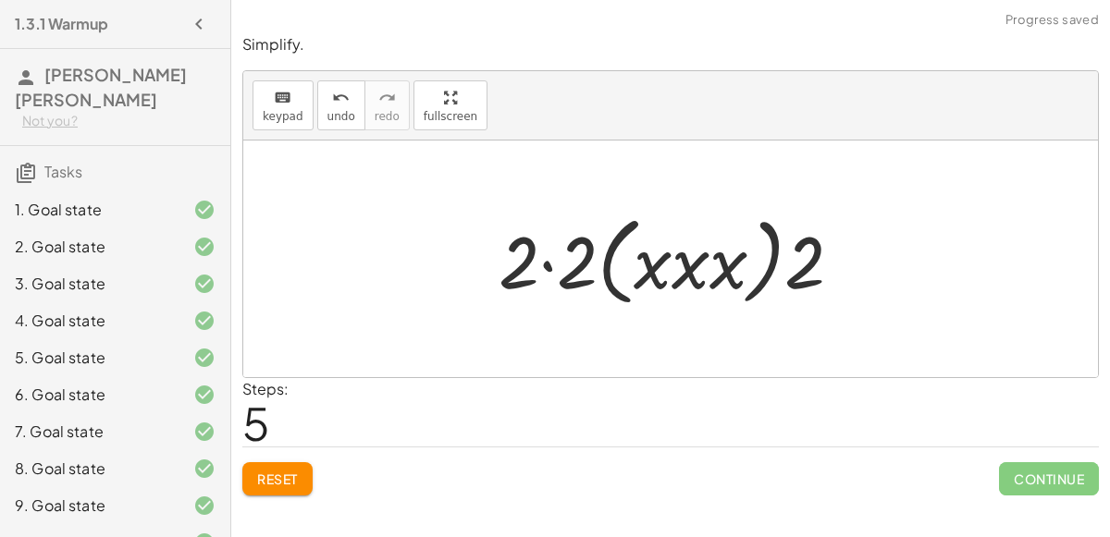
click at [550, 267] on div at bounding box center [677, 259] width 377 height 106
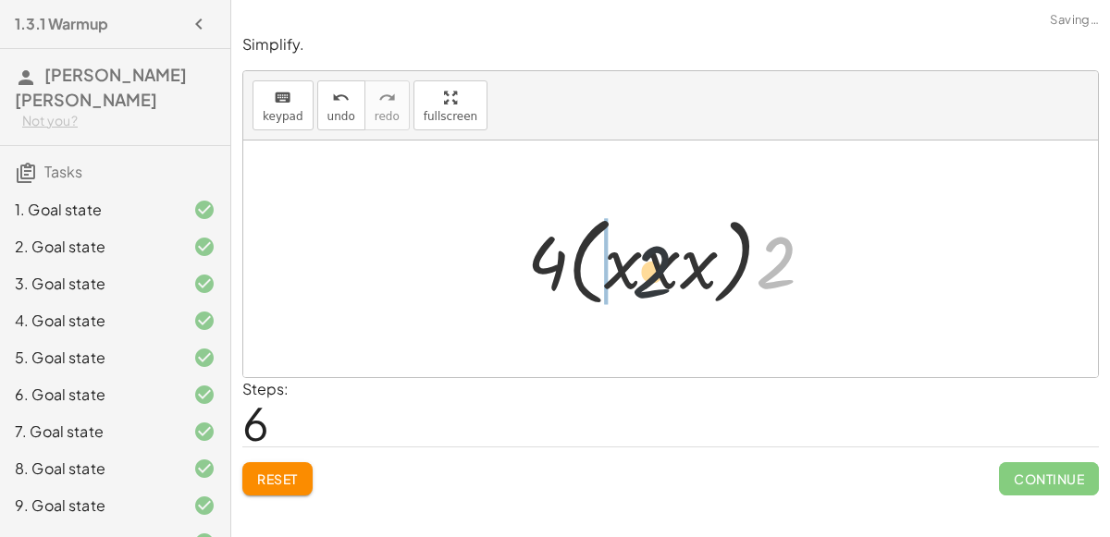
drag, startPoint x: 781, startPoint y: 264, endPoint x: 580, endPoint y: 259, distance: 200.8
click at [580, 259] on div at bounding box center [678, 259] width 320 height 106
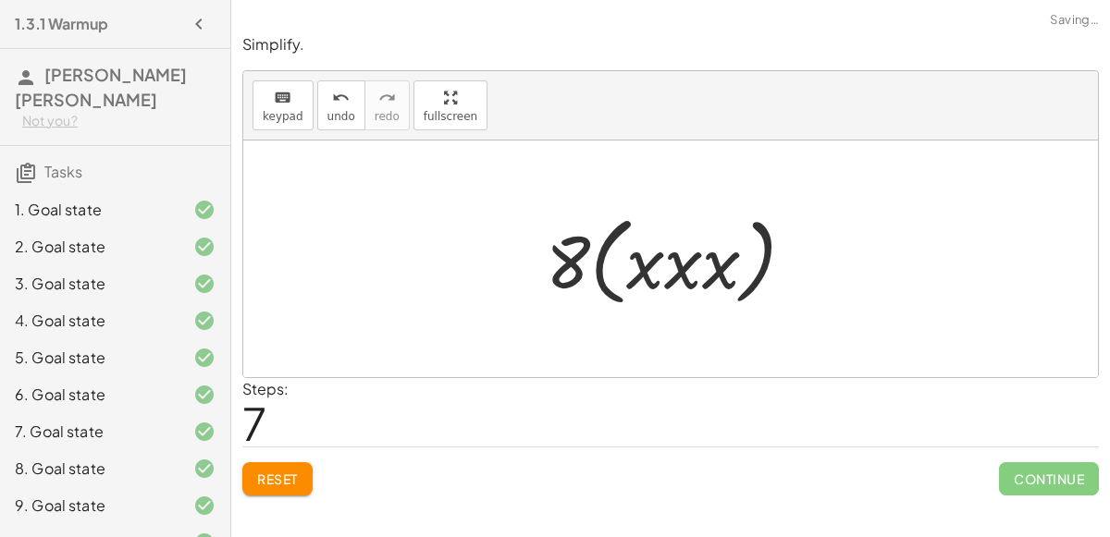
click at [604, 256] on div at bounding box center [677, 259] width 283 height 106
click at [604, 256] on div at bounding box center [678, 259] width 210 height 95
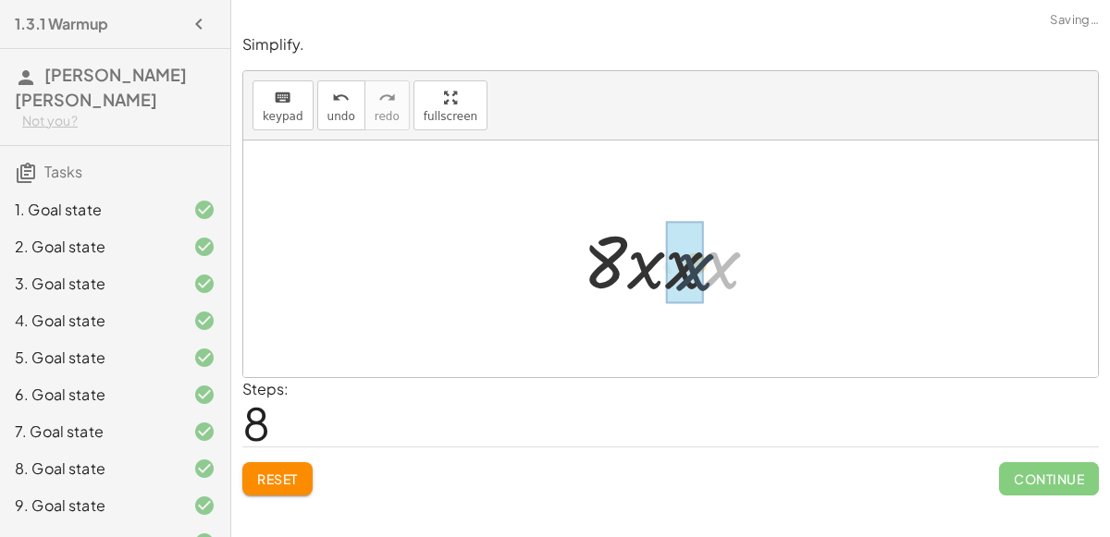
drag, startPoint x: 728, startPoint y: 257, endPoint x: 696, endPoint y: 254, distance: 31.6
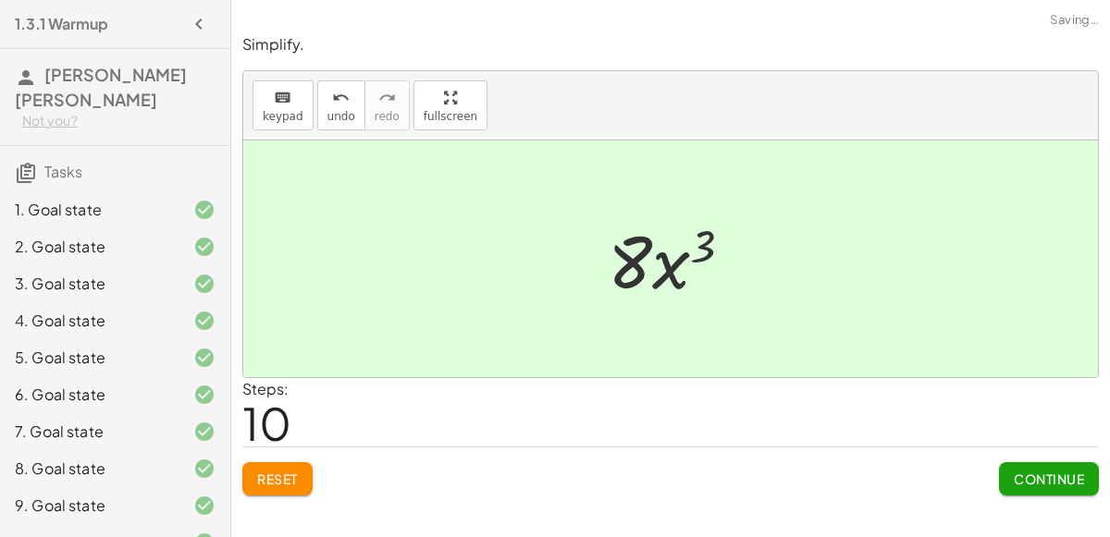
click at [1071, 471] on span "Continue" at bounding box center [1049, 479] width 70 height 17
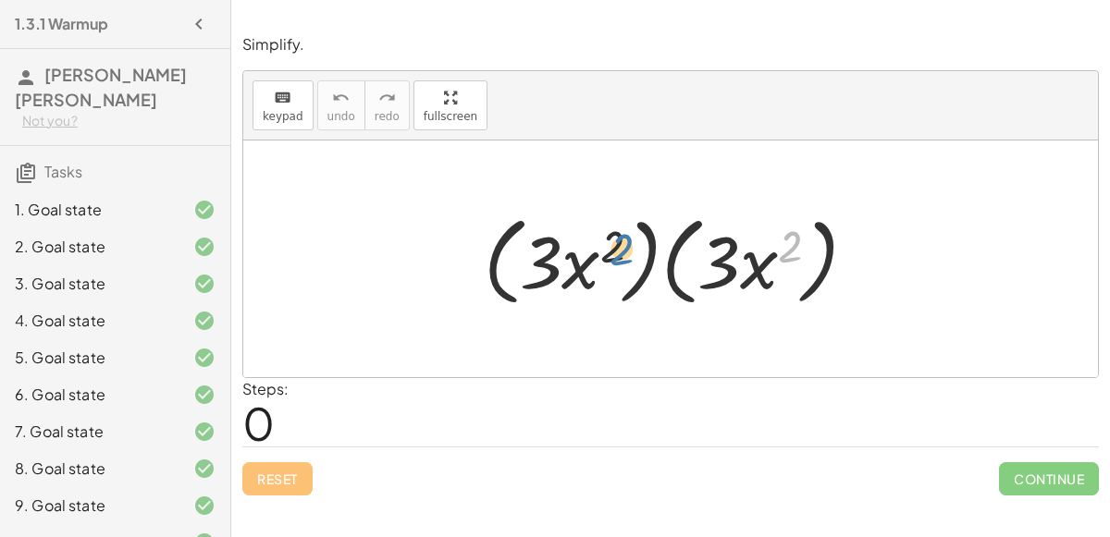
drag, startPoint x: 792, startPoint y: 239, endPoint x: 620, endPoint y: 239, distance: 172.0
click at [620, 239] on div at bounding box center [677, 259] width 407 height 106
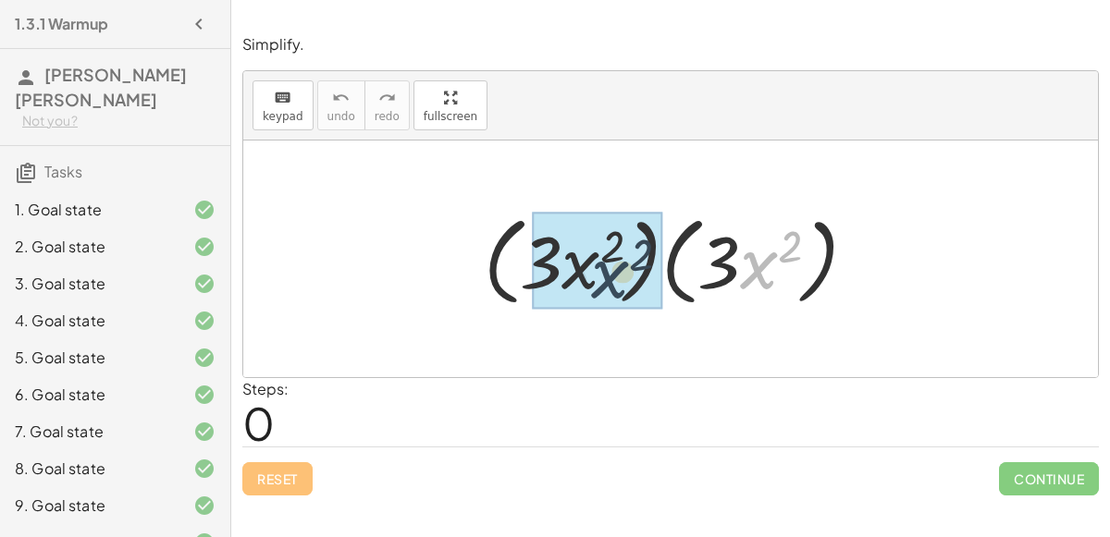
drag, startPoint x: 764, startPoint y: 276, endPoint x: 610, endPoint y: 280, distance: 153.6
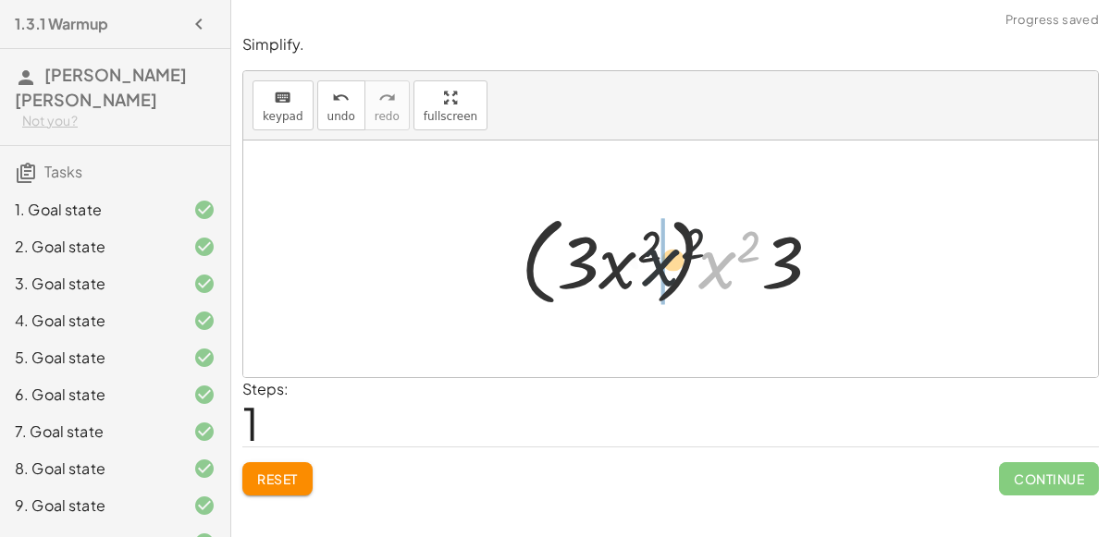
drag, startPoint x: 718, startPoint y: 265, endPoint x: 634, endPoint y: 258, distance: 84.4
click at [634, 258] on div at bounding box center [677, 259] width 333 height 106
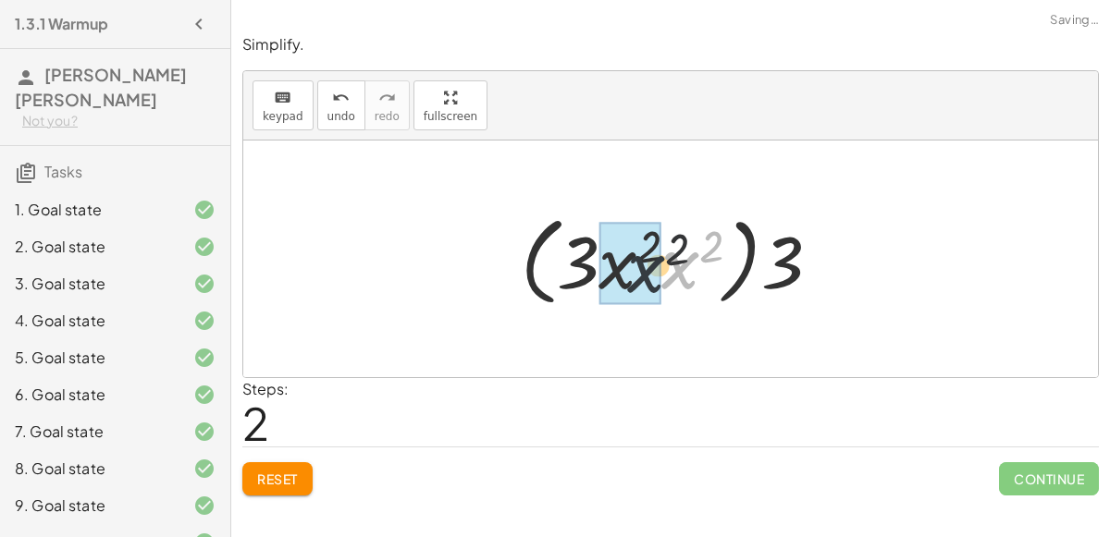
drag, startPoint x: 684, startPoint y: 263, endPoint x: 624, endPoint y: 260, distance: 60.2
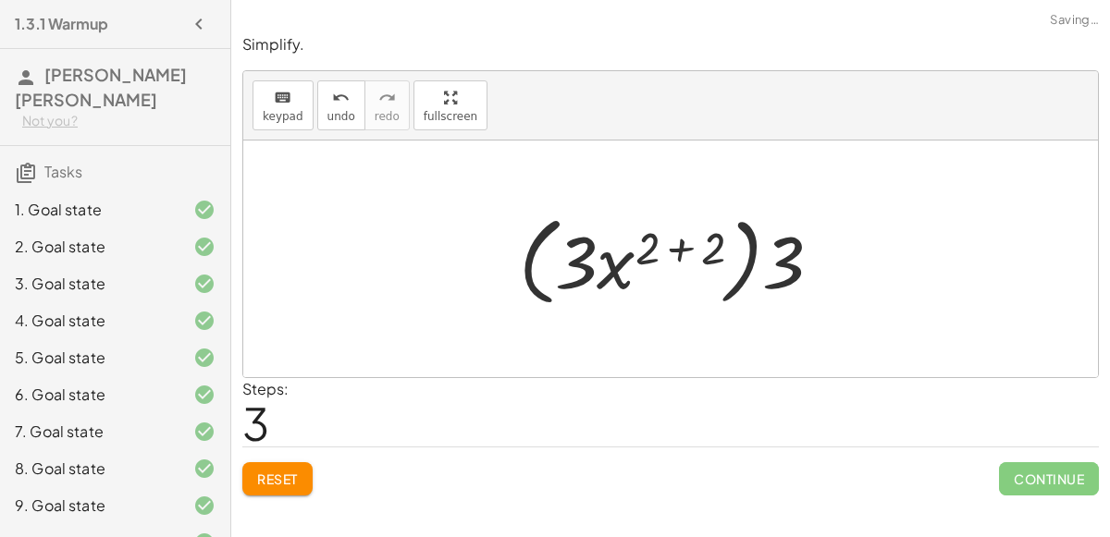
click at [670, 249] on div at bounding box center [678, 259] width 337 height 106
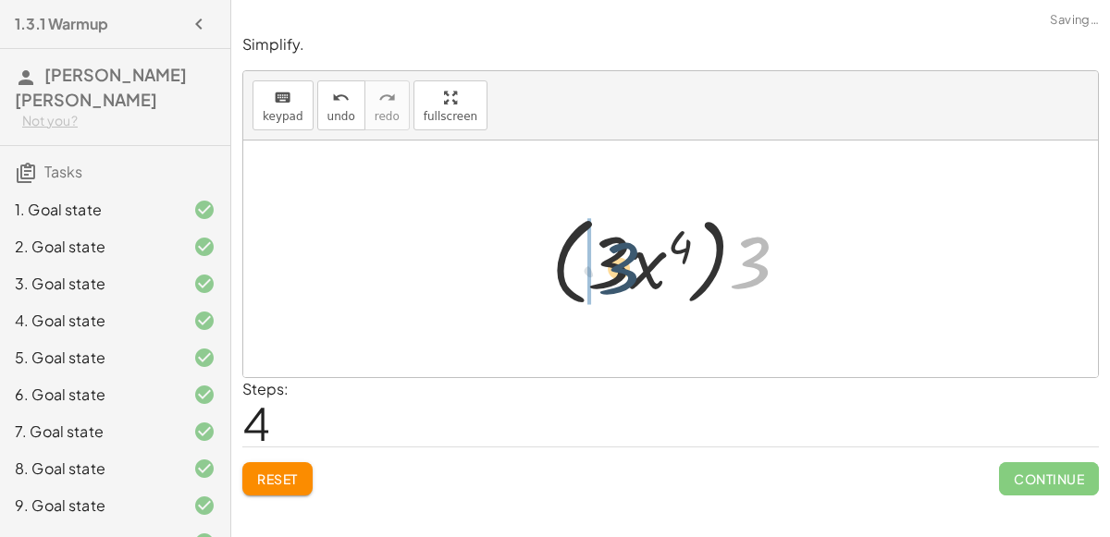
drag, startPoint x: 757, startPoint y: 260, endPoint x: 612, endPoint y: 265, distance: 145.3
click at [612, 265] on div at bounding box center [677, 259] width 271 height 106
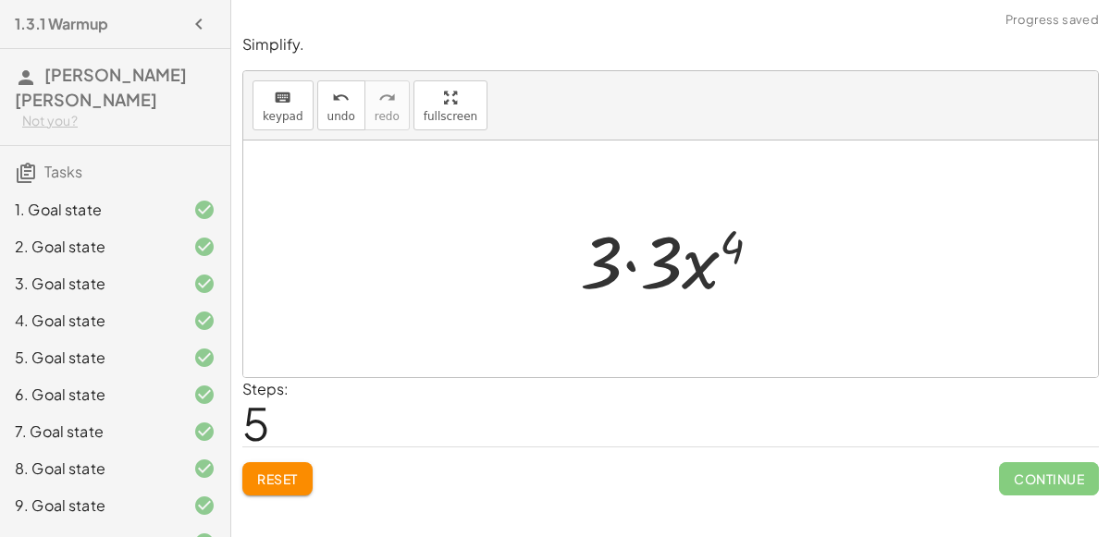
click at [638, 263] on div at bounding box center [678, 259] width 215 height 95
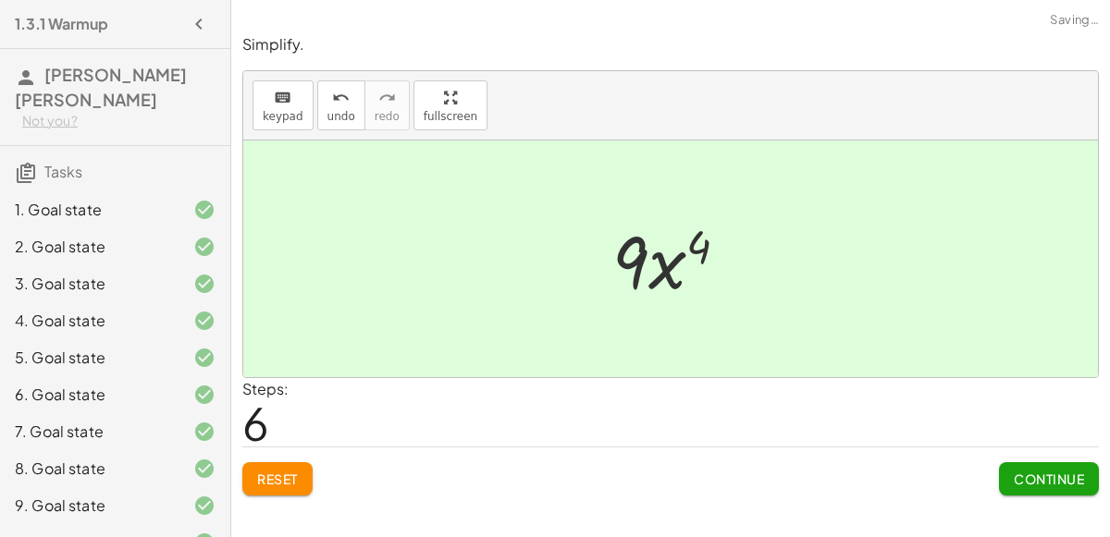
click at [1018, 471] on span "Continue" at bounding box center [1049, 479] width 70 height 17
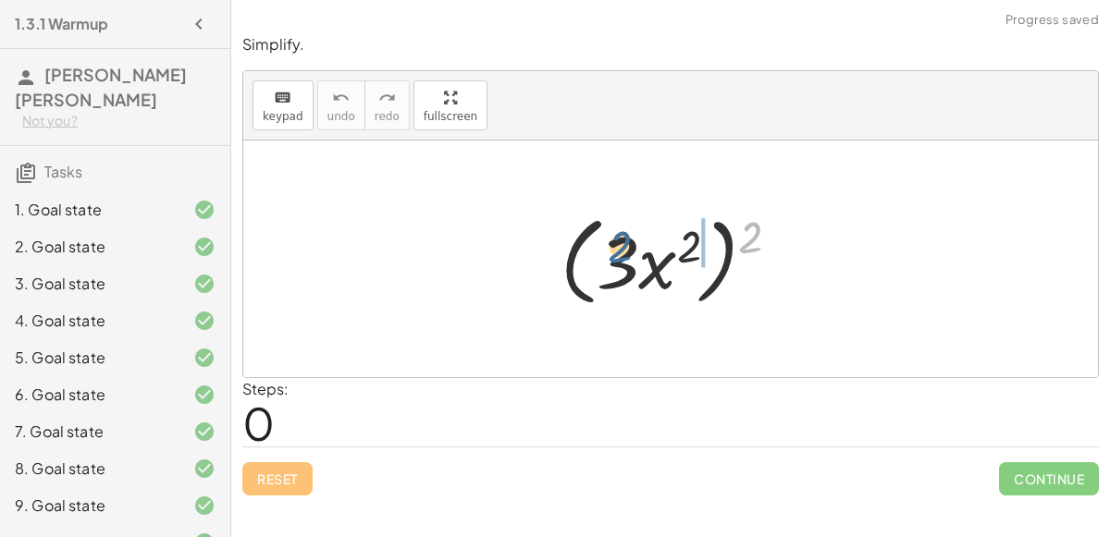
drag, startPoint x: 745, startPoint y: 240, endPoint x: 602, endPoint y: 253, distance: 143.0
click at [602, 253] on div at bounding box center [677, 259] width 253 height 106
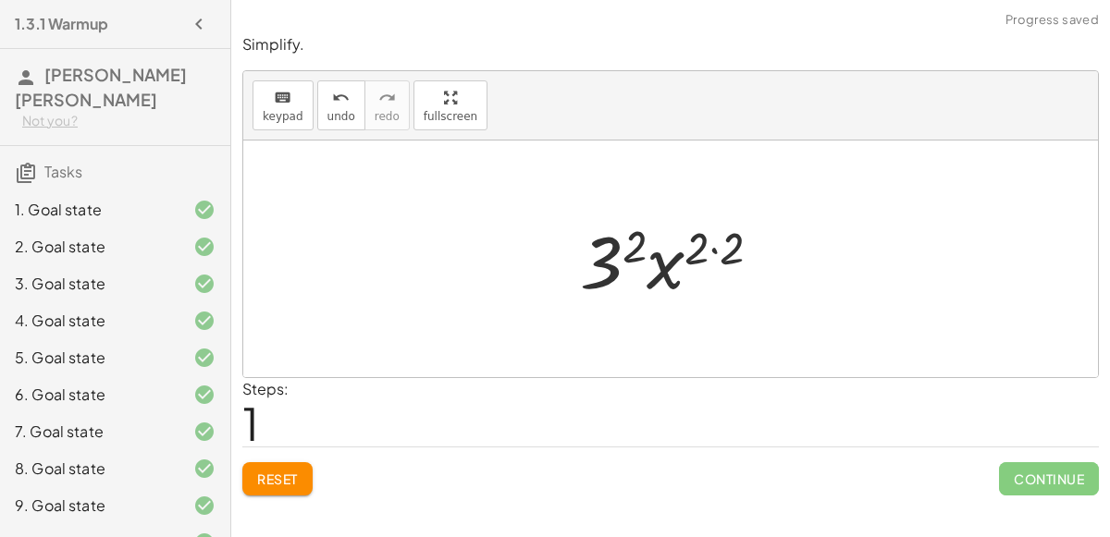
click at [605, 259] on div at bounding box center [678, 259] width 215 height 95
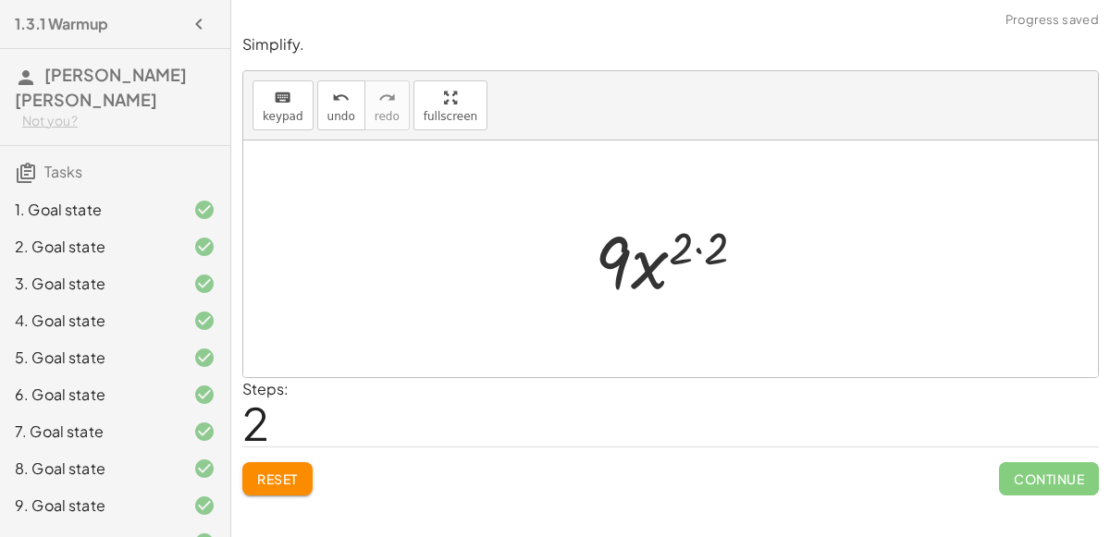
click at [697, 240] on div at bounding box center [677, 259] width 184 height 95
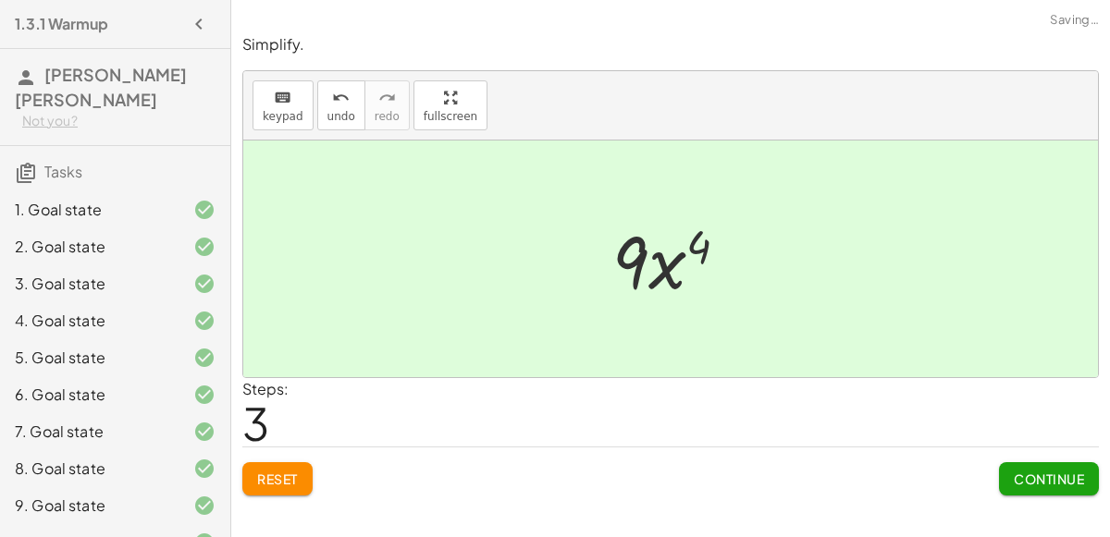
click at [1013, 455] on div "Continue" at bounding box center [1049, 472] width 100 height 48
click at [1039, 484] on span "Continue" at bounding box center [1049, 479] width 70 height 17
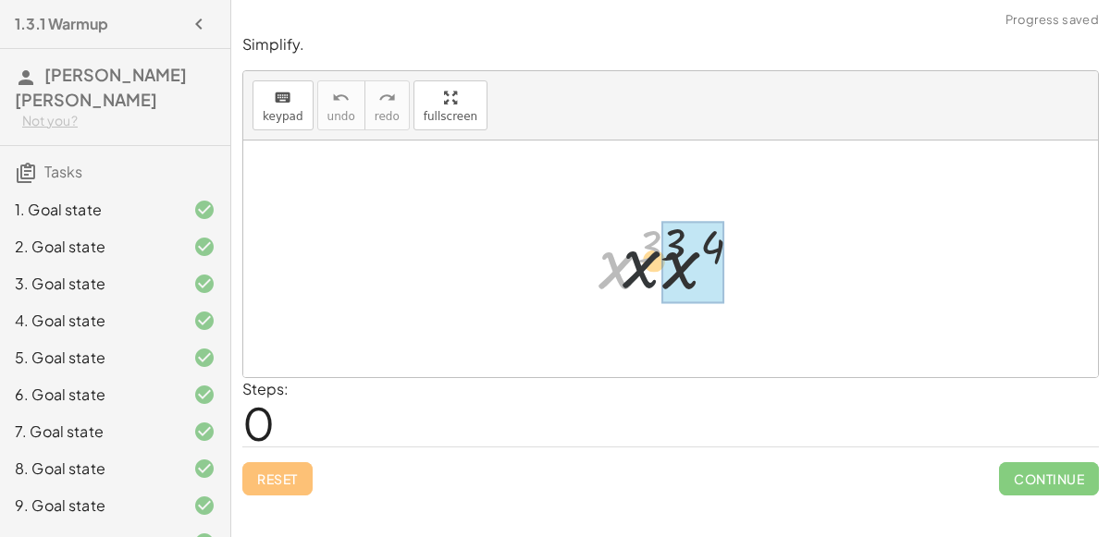
drag, startPoint x: 622, startPoint y: 260, endPoint x: 668, endPoint y: 259, distance: 46.3
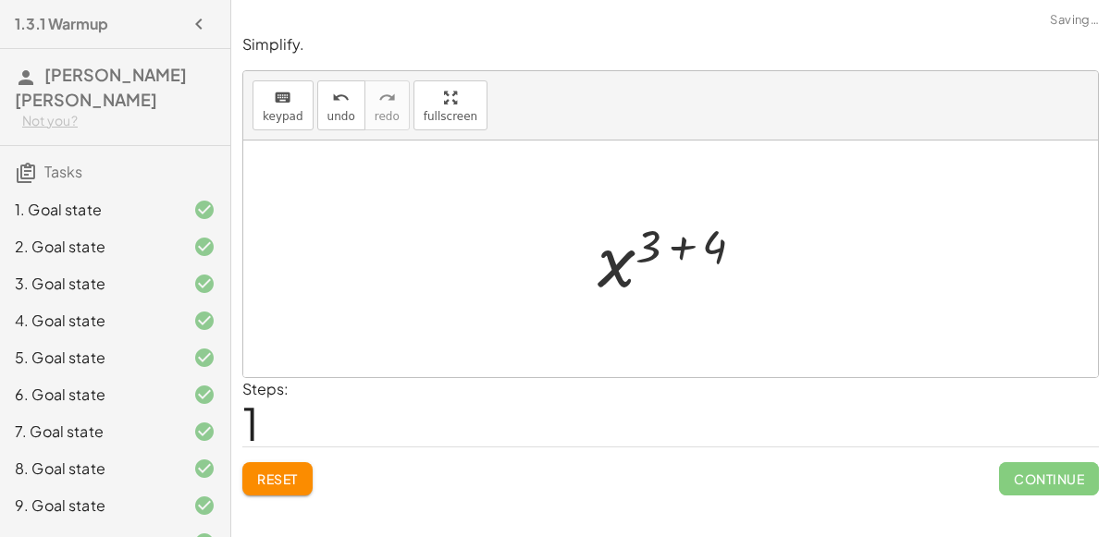
click at [680, 252] on div at bounding box center [678, 260] width 180 height 92
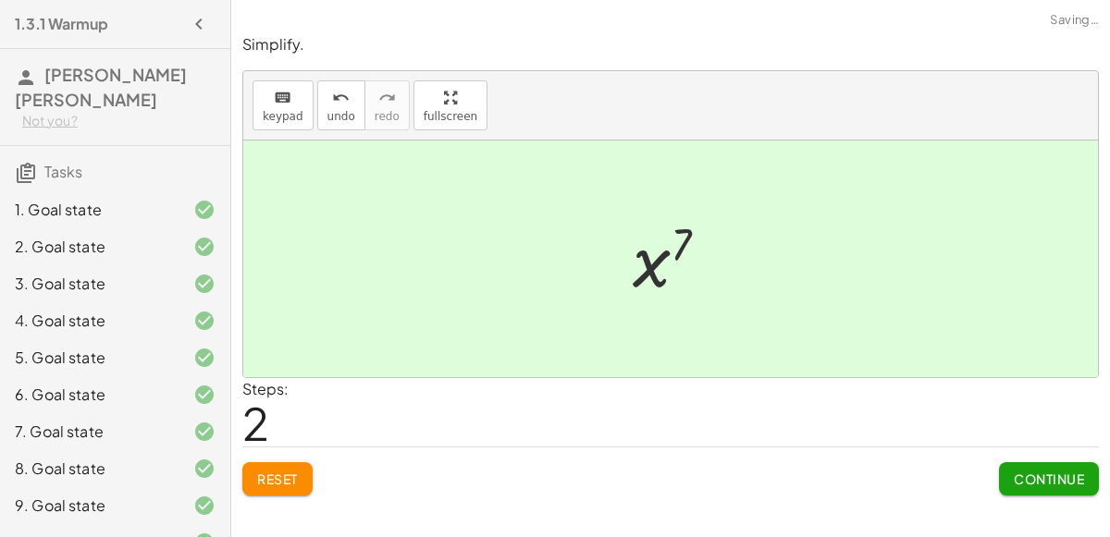
click at [1020, 474] on span "Continue" at bounding box center [1049, 479] width 70 height 17
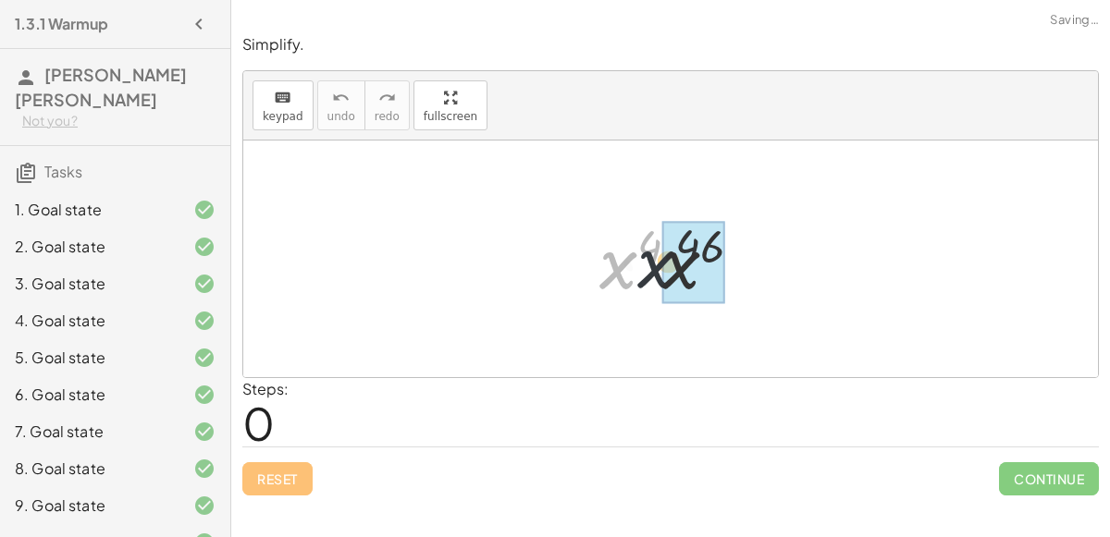
drag, startPoint x: 628, startPoint y: 262, endPoint x: 669, endPoint y: 261, distance: 40.7
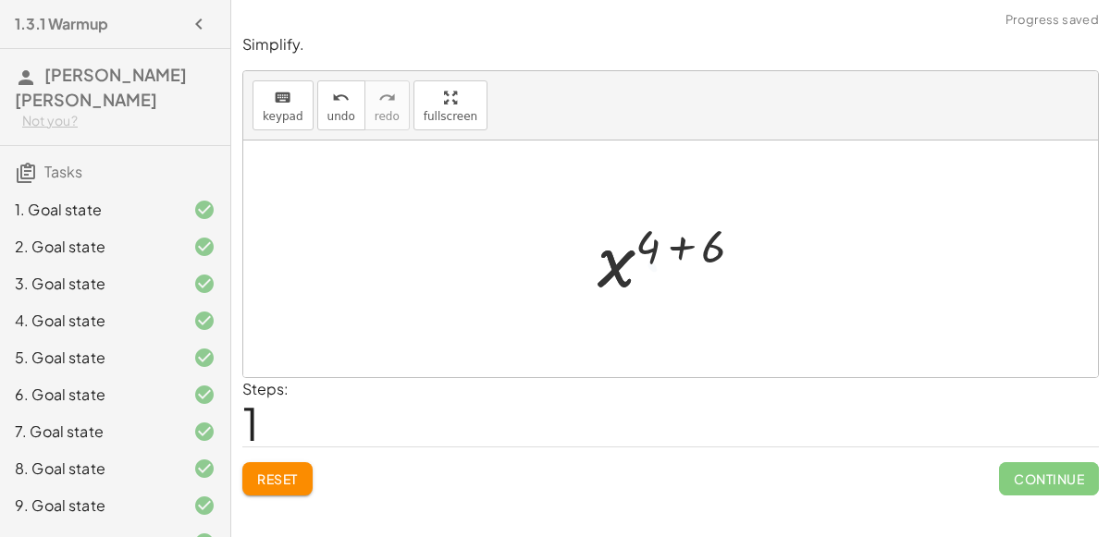
click at [688, 251] on div at bounding box center [677, 260] width 179 height 92
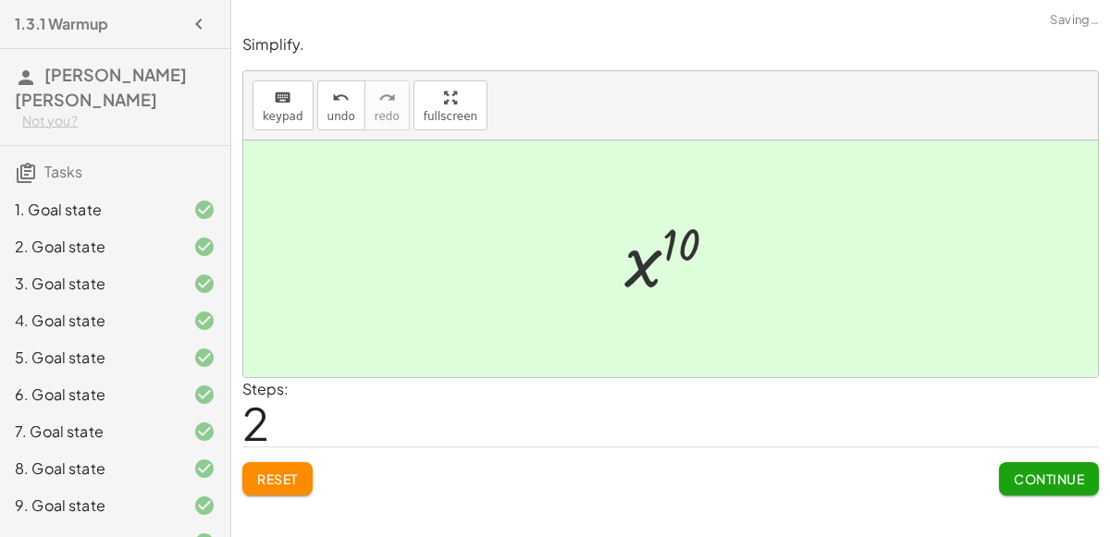
click at [1041, 478] on span "Continue" at bounding box center [1049, 479] width 70 height 17
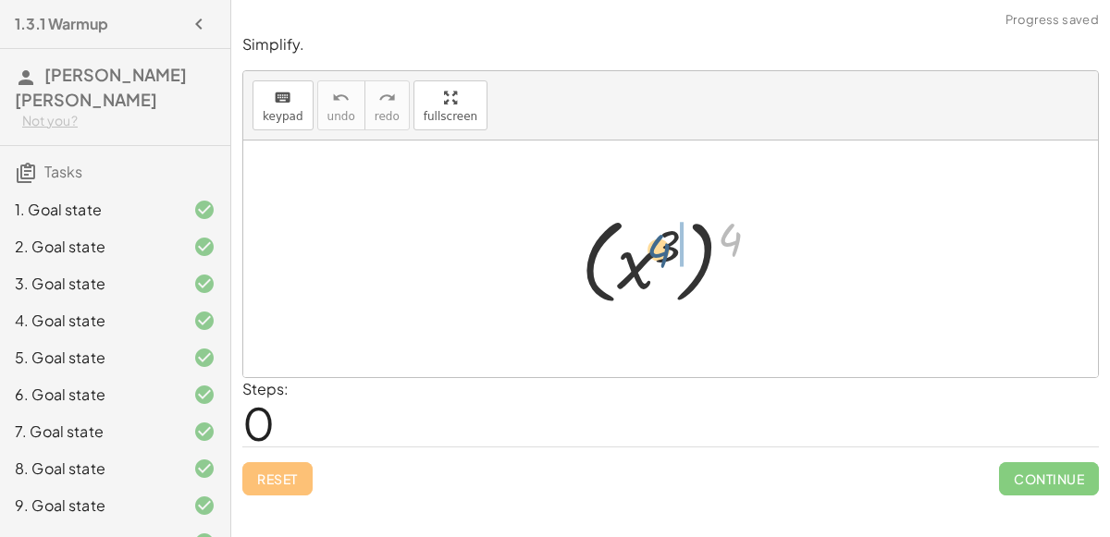
drag, startPoint x: 733, startPoint y: 234, endPoint x: 653, endPoint y: 249, distance: 80.9
click at [653, 249] on div at bounding box center [678, 259] width 212 height 103
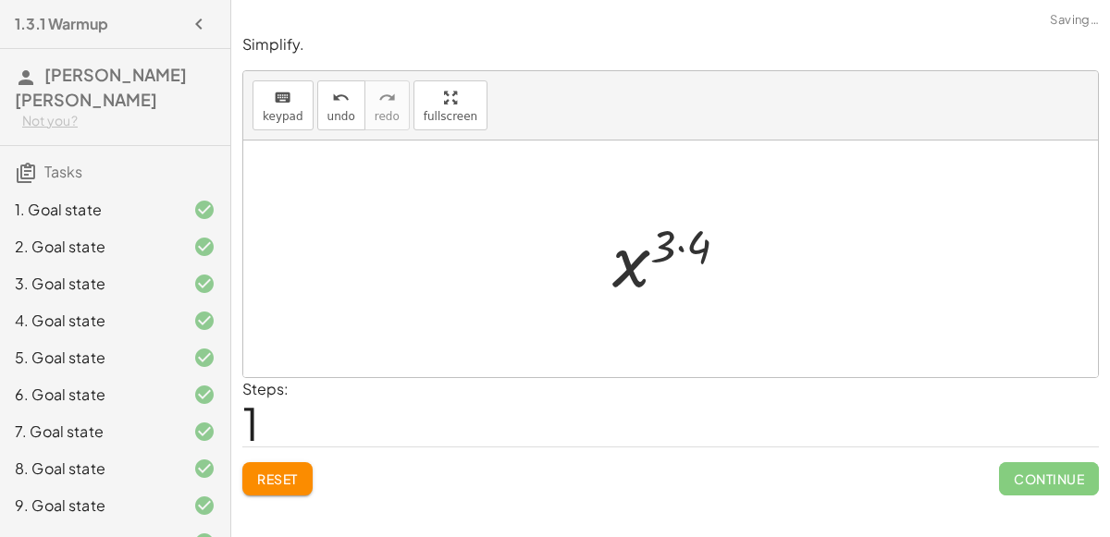
click at [678, 245] on div at bounding box center [677, 260] width 149 height 92
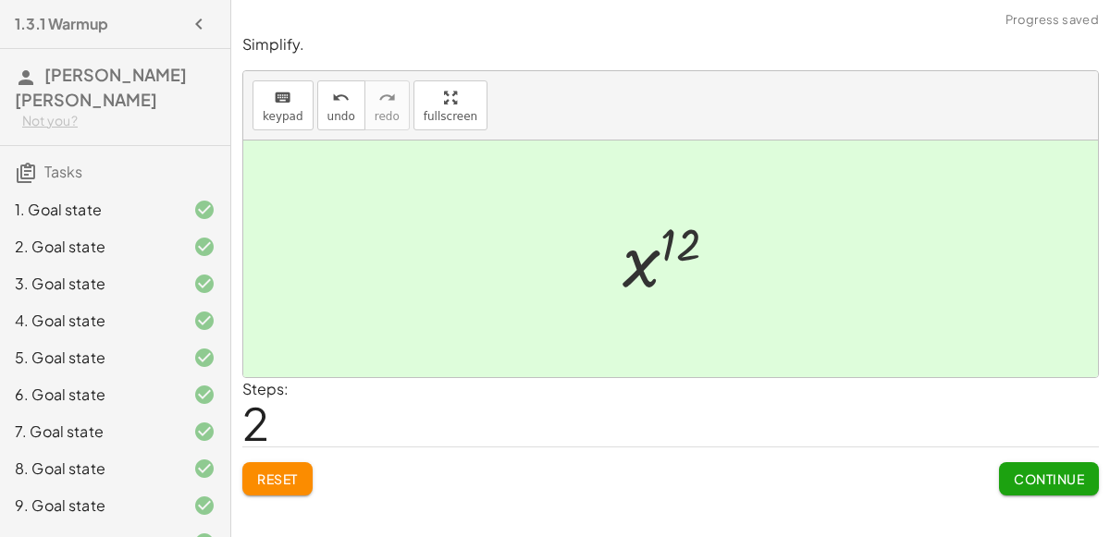
click at [1045, 458] on div "Continue" at bounding box center [1049, 472] width 100 height 48
click at [1049, 473] on span "Continue" at bounding box center [1049, 479] width 70 height 17
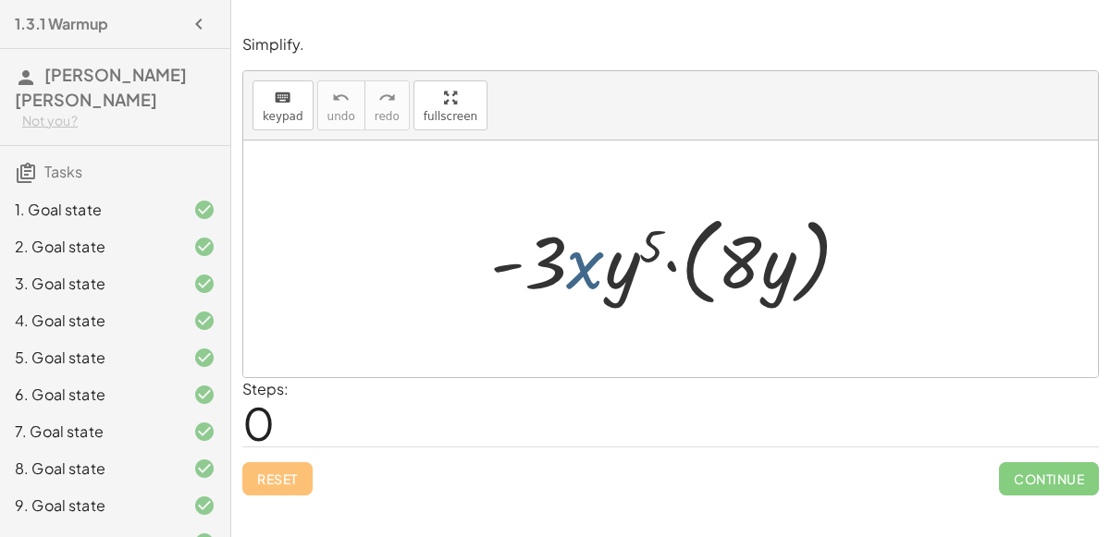
click at [584, 274] on div at bounding box center [678, 259] width 394 height 106
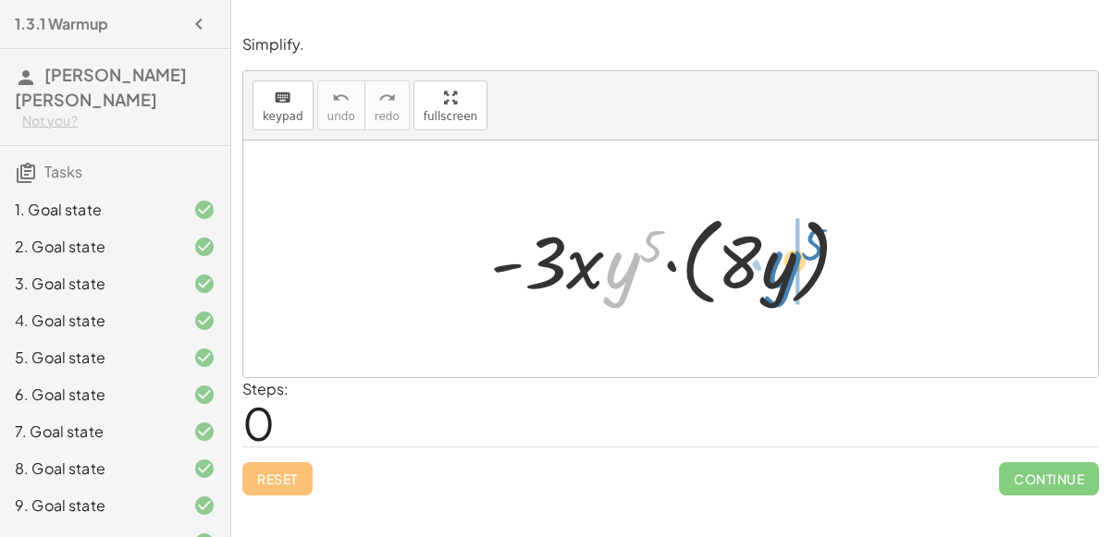
drag, startPoint x: 620, startPoint y: 278, endPoint x: 782, endPoint y: 278, distance: 161.9
click at [782, 278] on div at bounding box center [678, 259] width 394 height 106
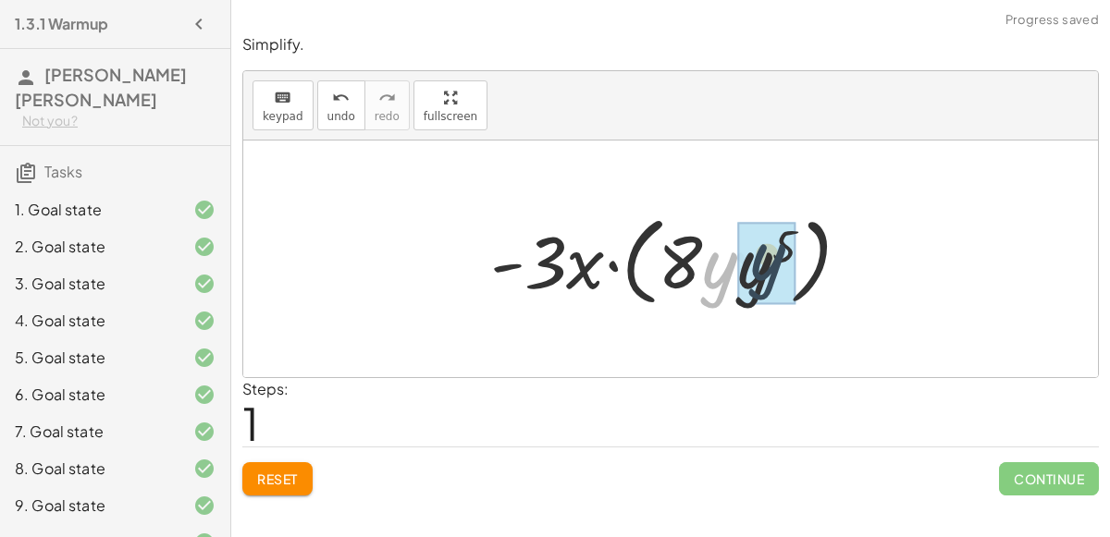
drag, startPoint x: 716, startPoint y: 279, endPoint x: 765, endPoint y: 271, distance: 49.7
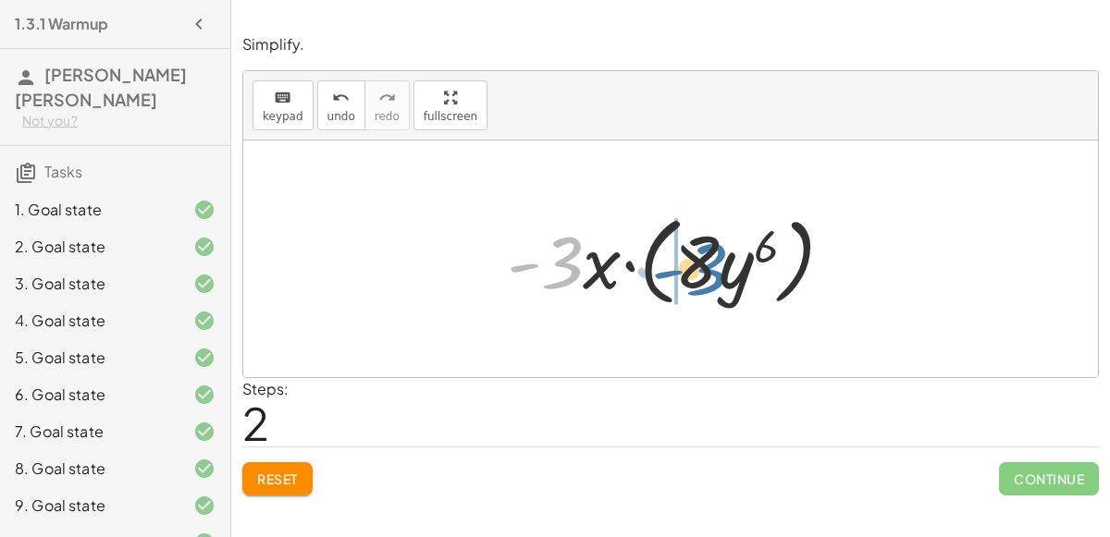
drag, startPoint x: 565, startPoint y: 273, endPoint x: 707, endPoint y: 276, distance: 141.5
click at [707, 276] on div at bounding box center [678, 259] width 360 height 106
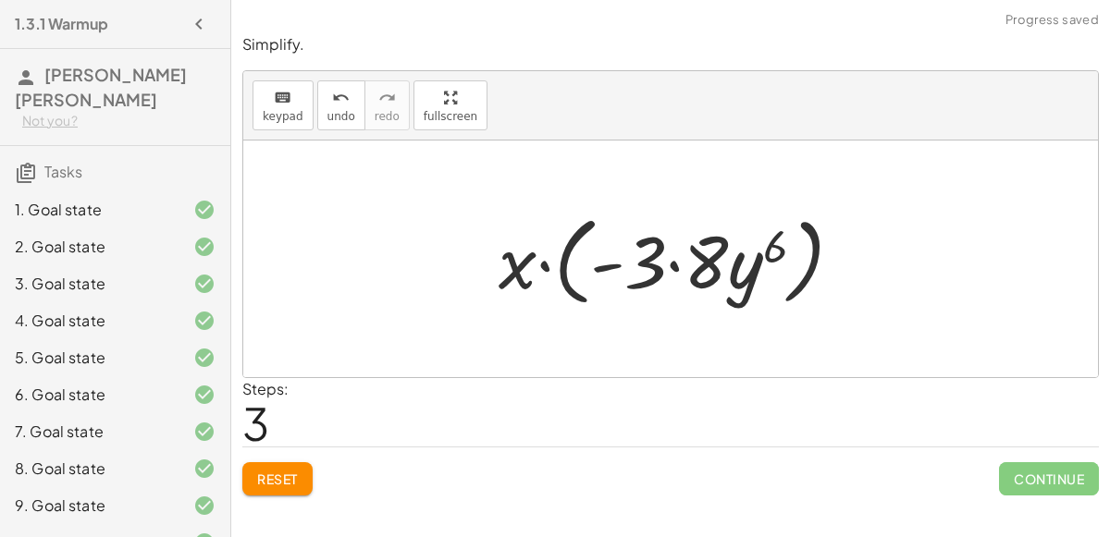
click at [674, 264] on div at bounding box center [677, 259] width 377 height 106
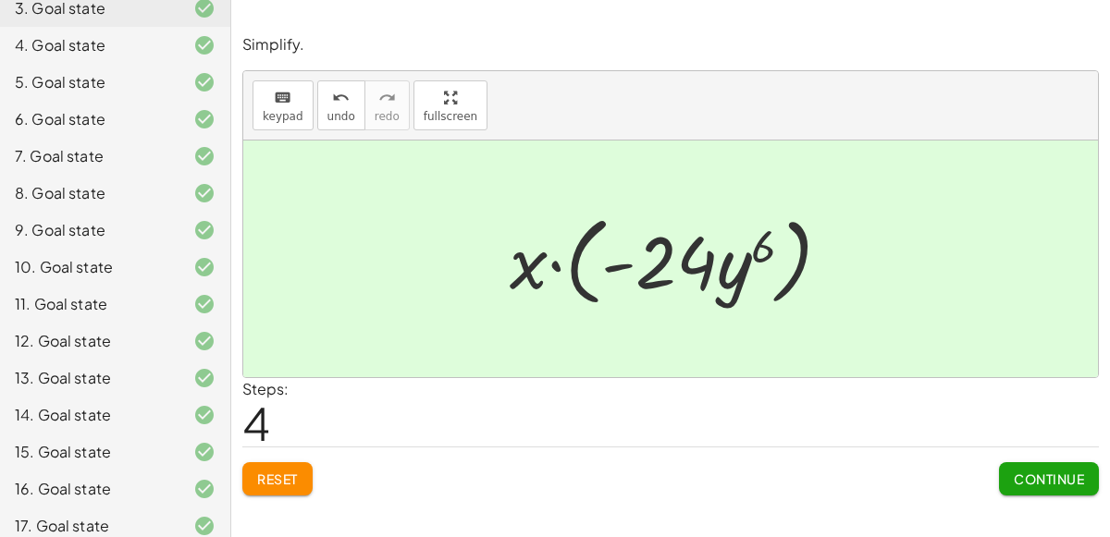
scroll to position [436, 0]
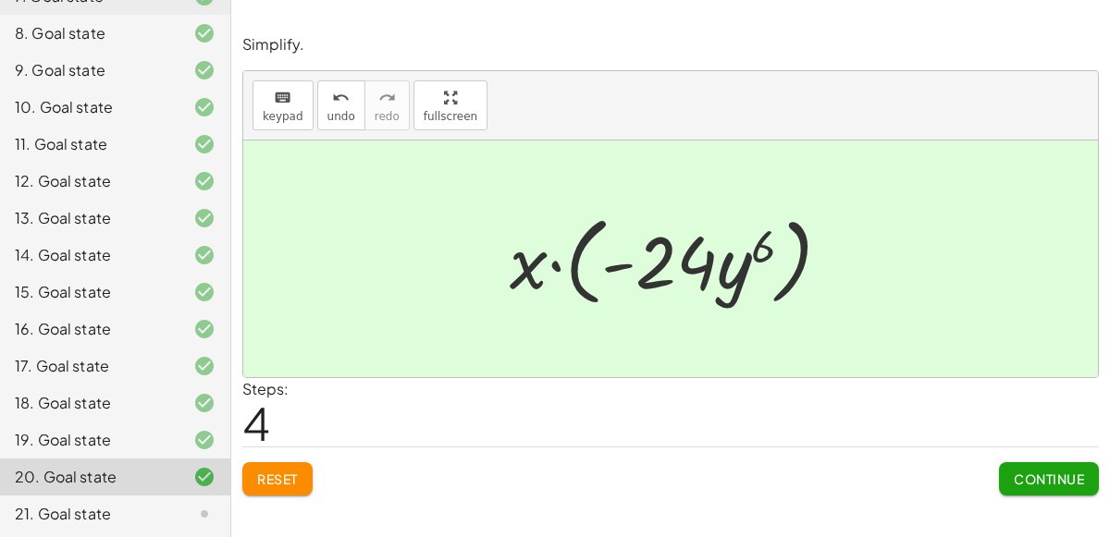
click at [1032, 455] on div "Continue" at bounding box center [1049, 472] width 100 height 48
click at [1040, 478] on span "Continue" at bounding box center [1049, 479] width 70 height 17
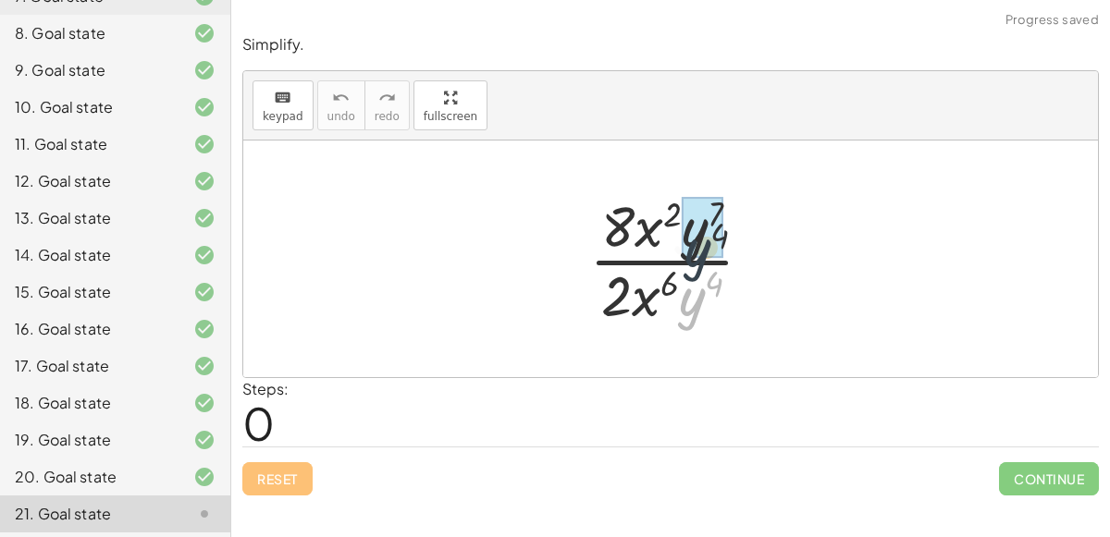
drag, startPoint x: 687, startPoint y: 309, endPoint x: 692, endPoint y: 250, distance: 59.4
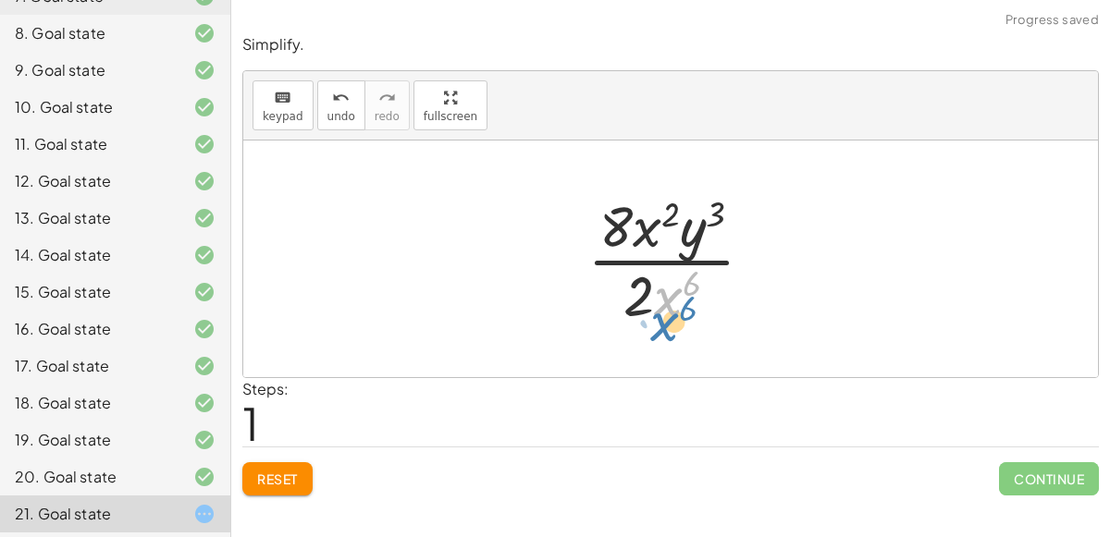
drag, startPoint x: 664, startPoint y: 301, endPoint x: 659, endPoint y: 317, distance: 17.3
click at [659, 317] on div at bounding box center [678, 259] width 200 height 142
drag, startPoint x: 646, startPoint y: 233, endPoint x: 664, endPoint y: 302, distance: 71.8
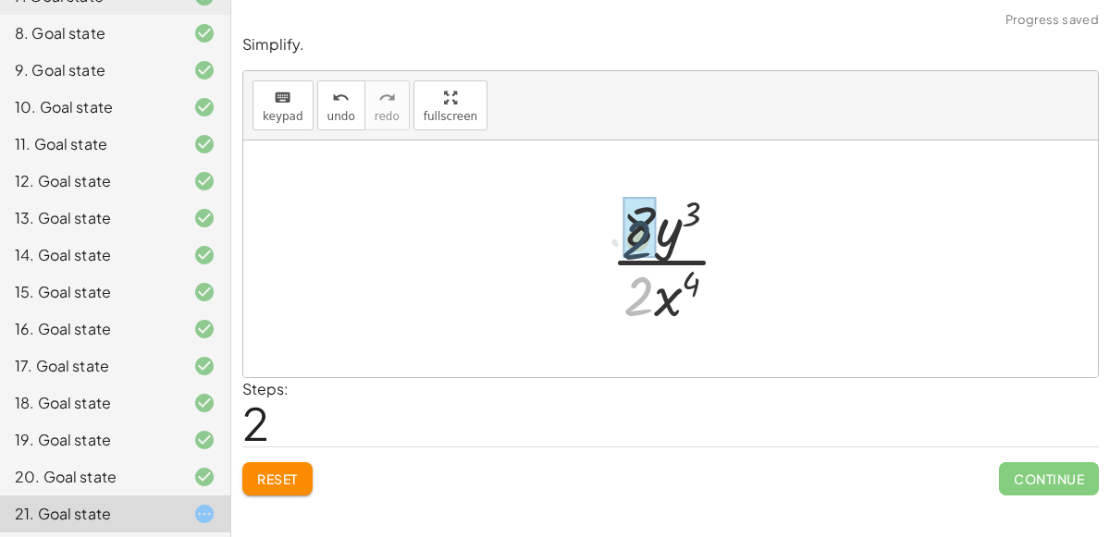
drag, startPoint x: 641, startPoint y: 300, endPoint x: 639, endPoint y: 241, distance: 58.3
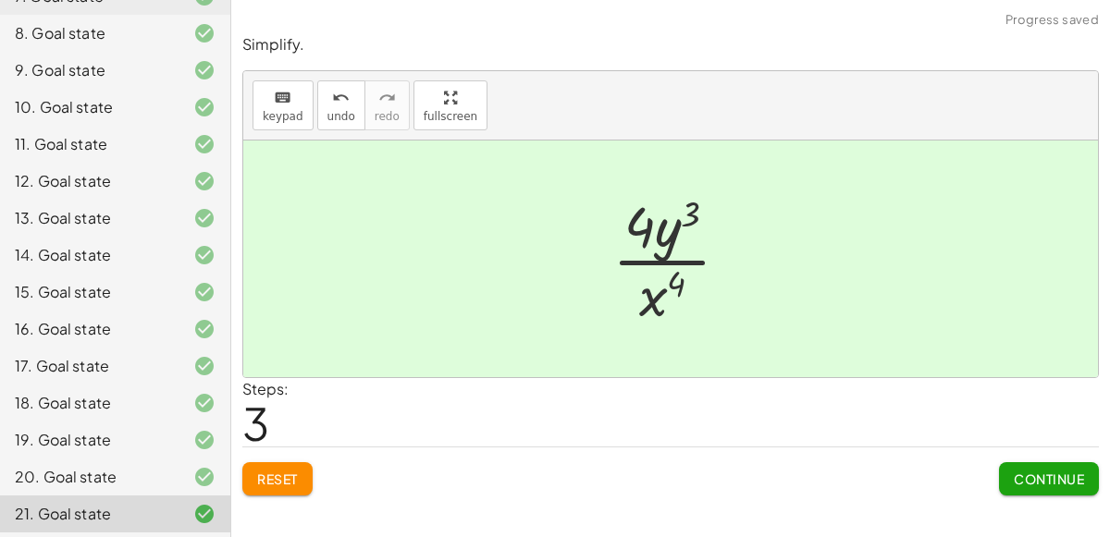
click at [1077, 462] on button "Continue" at bounding box center [1049, 478] width 100 height 33
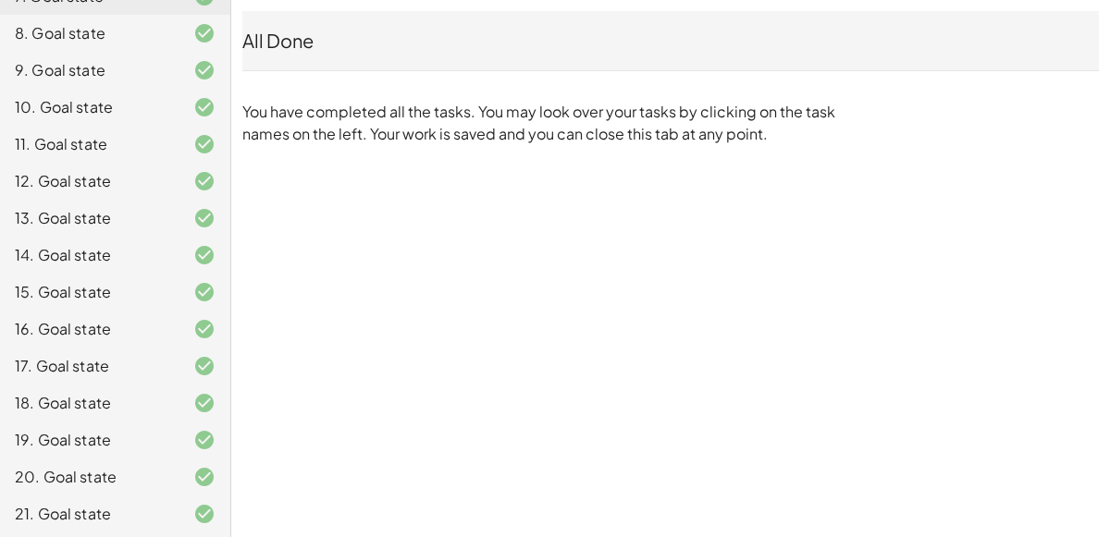
scroll to position [0, 0]
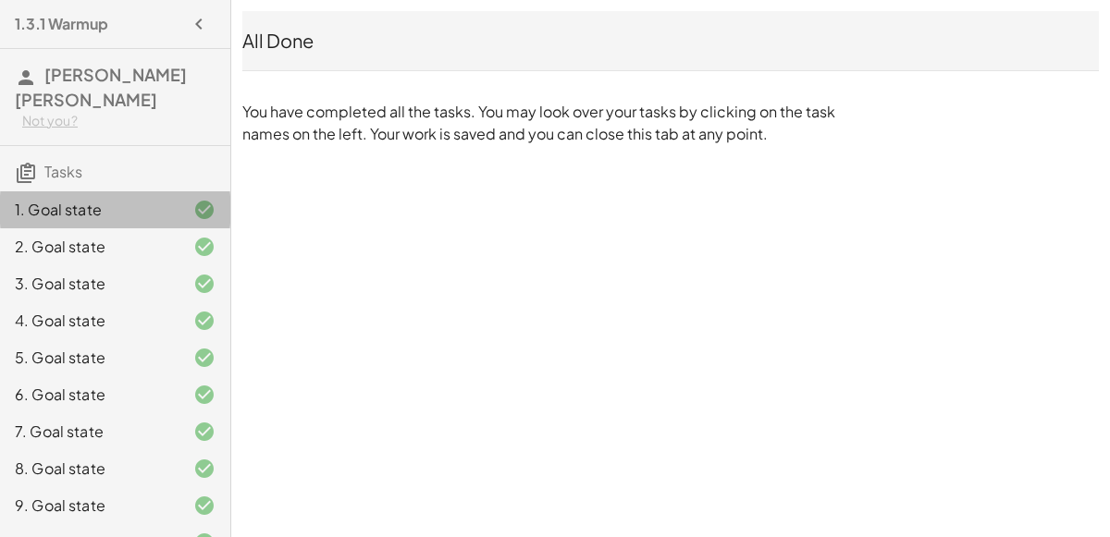
click at [193, 213] on icon at bounding box center [204, 210] width 22 height 22
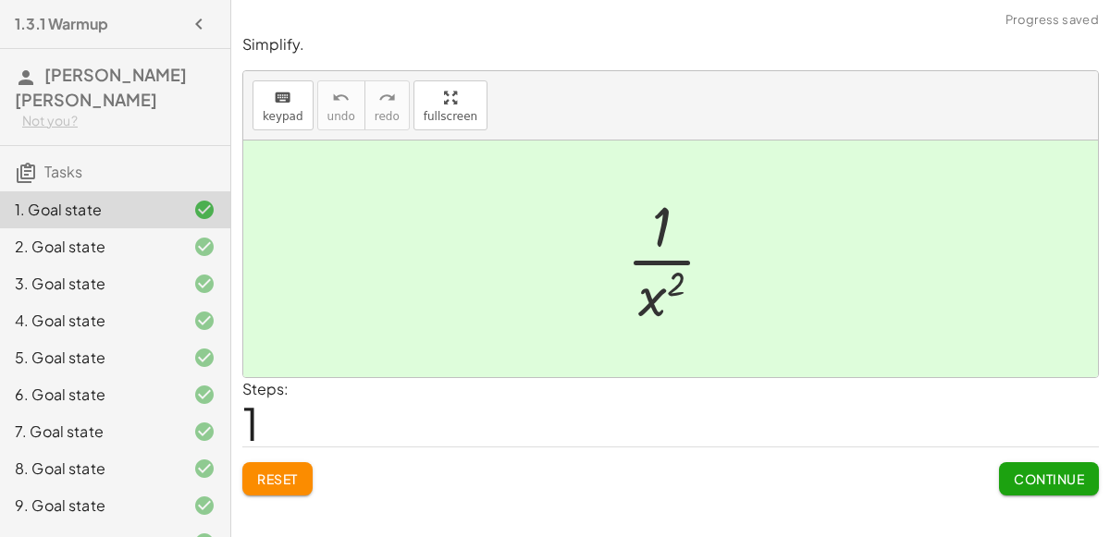
click at [289, 477] on span "Reset" at bounding box center [277, 479] width 41 height 17
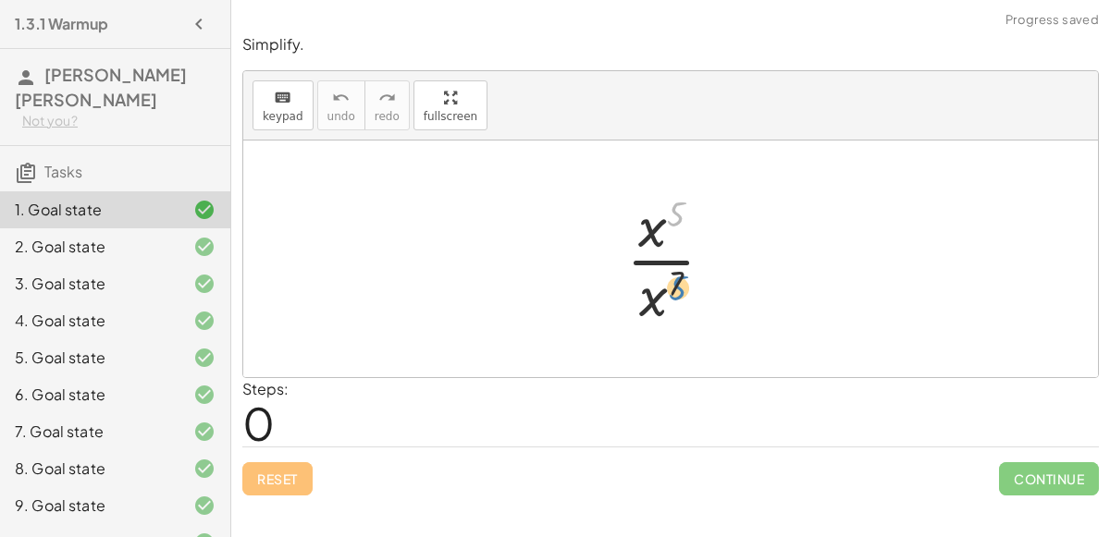
drag, startPoint x: 671, startPoint y: 219, endPoint x: 671, endPoint y: 292, distance: 73.1
click at [671, 292] on div at bounding box center [677, 259] width 121 height 142
drag, startPoint x: 658, startPoint y: 231, endPoint x: 653, endPoint y: 267, distance: 36.4
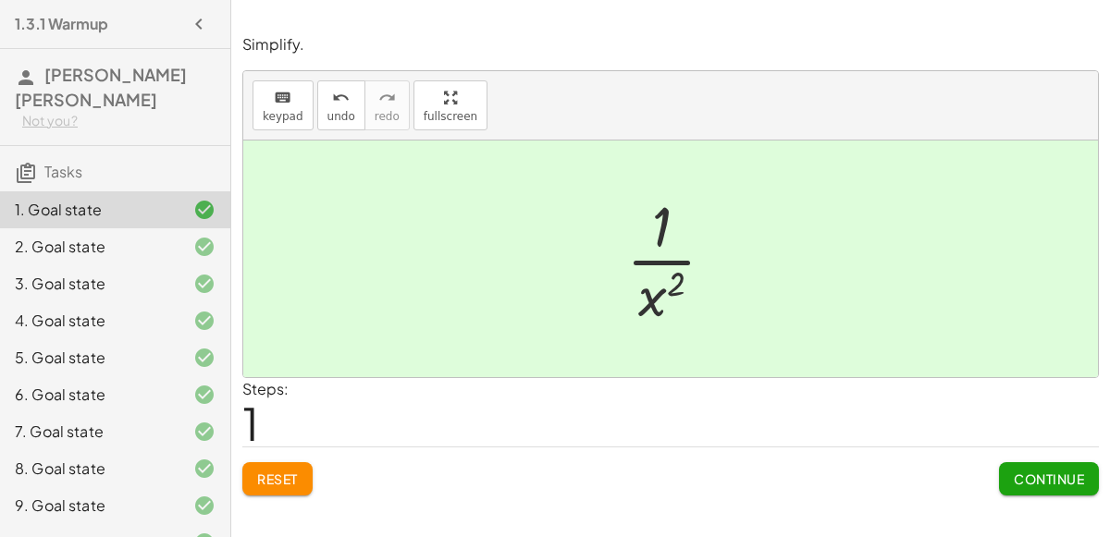
click at [1047, 481] on span "Continue" at bounding box center [1049, 479] width 70 height 17
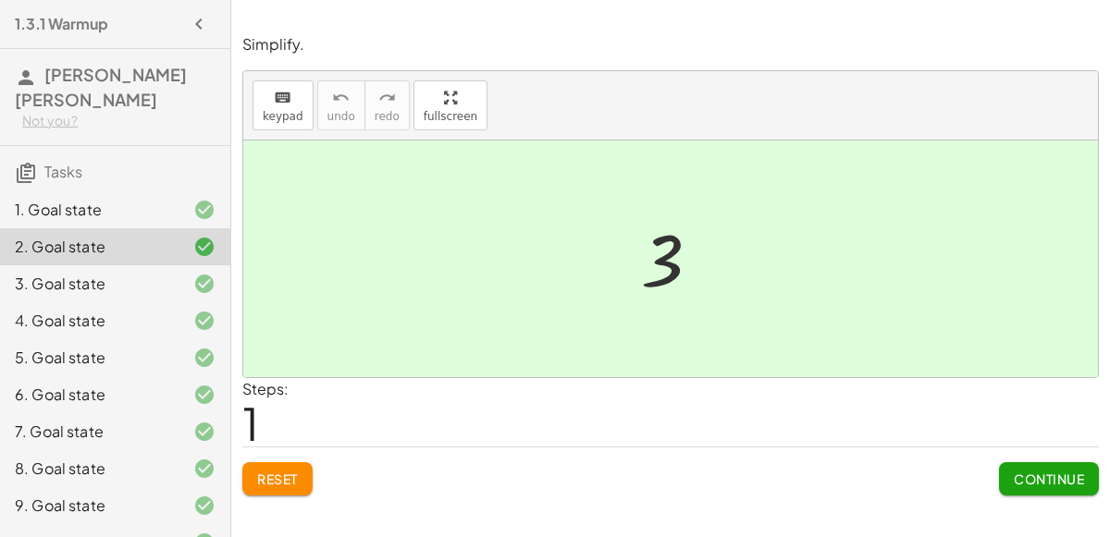
click at [1058, 476] on span "Continue" at bounding box center [1049, 479] width 70 height 17
